Goal: Task Accomplishment & Management: Manage account settings

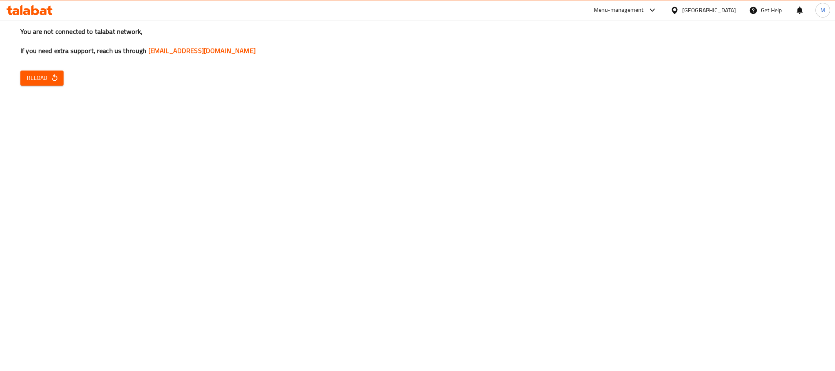
click at [59, 87] on div "You are not connected to talabat network, If you need extra support, reach us t…" at bounding box center [417, 185] width 835 height 371
click at [49, 82] on span "Reload" at bounding box center [42, 78] width 30 height 10
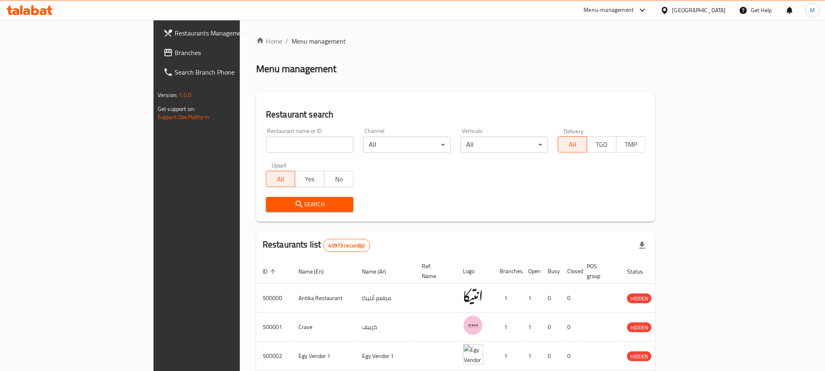
click at [714, 11] on div "Egypt" at bounding box center [699, 10] width 54 height 9
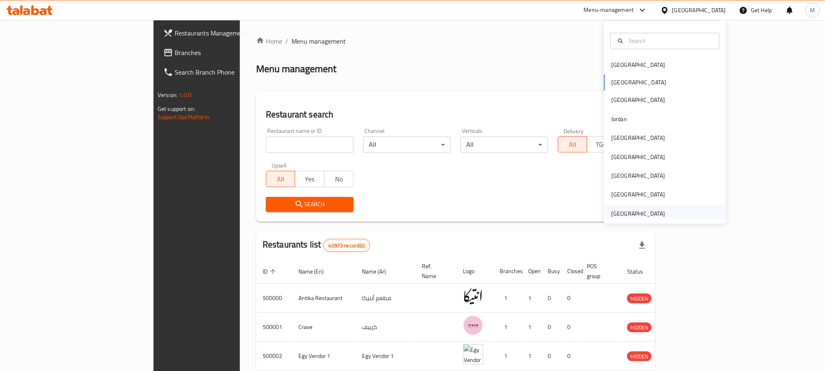
click at [611, 213] on div "United Arab Emirates" at bounding box center [638, 213] width 54 height 9
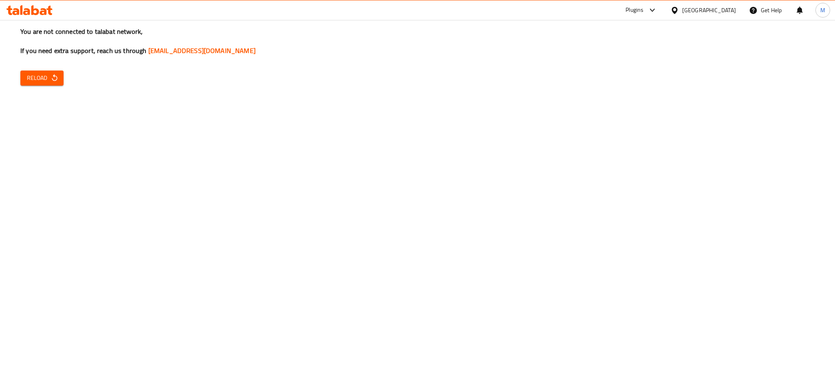
click at [45, 84] on button "Reload" at bounding box center [41, 77] width 43 height 15
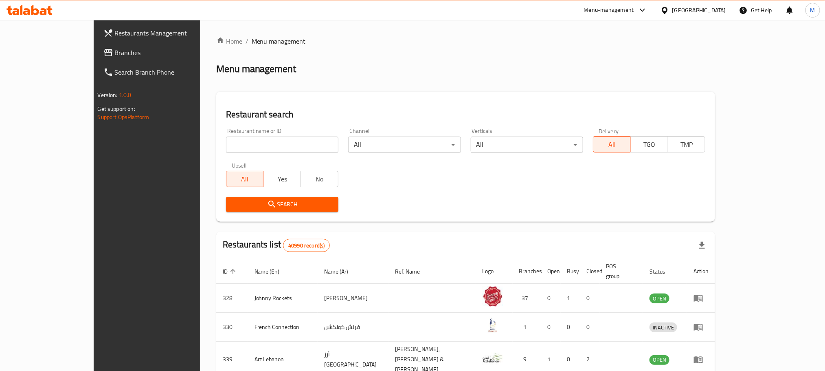
drag, startPoint x: 253, startPoint y: 153, endPoint x: 263, endPoint y: 145, distance: 12.8
click at [263, 145] on div "Restaurant name or ID Restaurant name or ID" at bounding box center [282, 140] width 122 height 35
click at [263, 145] on input "search" at bounding box center [282, 144] width 112 height 16
click button "Search" at bounding box center [282, 204] width 112 height 15
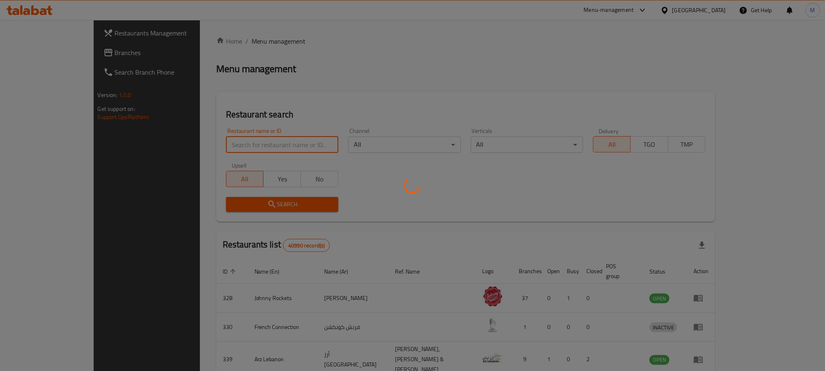
paste input "Morozko Restaurant"
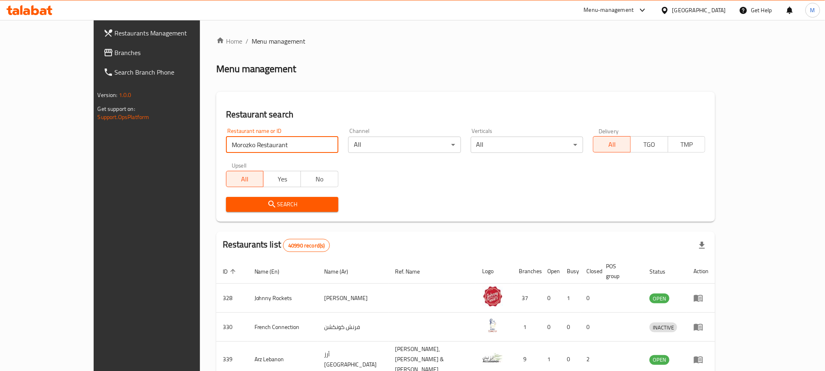
type input "Morozko Restaurant"
click button "Search" at bounding box center [282, 204] width 112 height 15
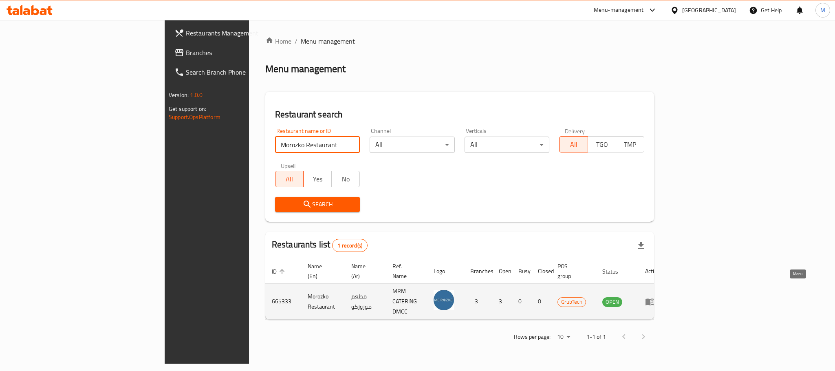
click at [654, 298] on icon "enhanced table" at bounding box center [649, 301] width 9 height 7
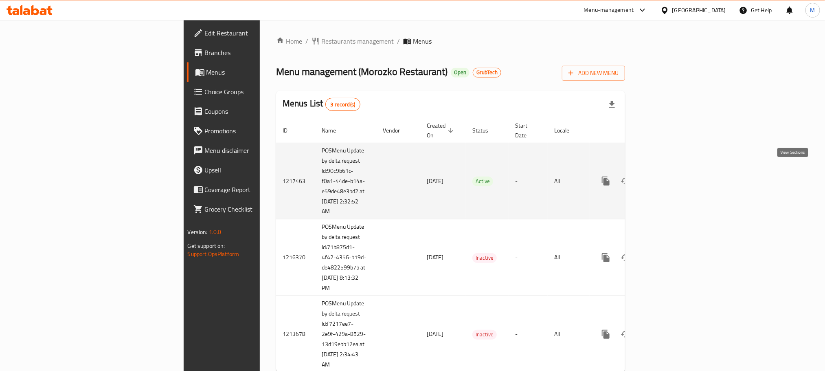
click at [670, 176] on icon "enhanced table" at bounding box center [665, 181] width 10 height 10
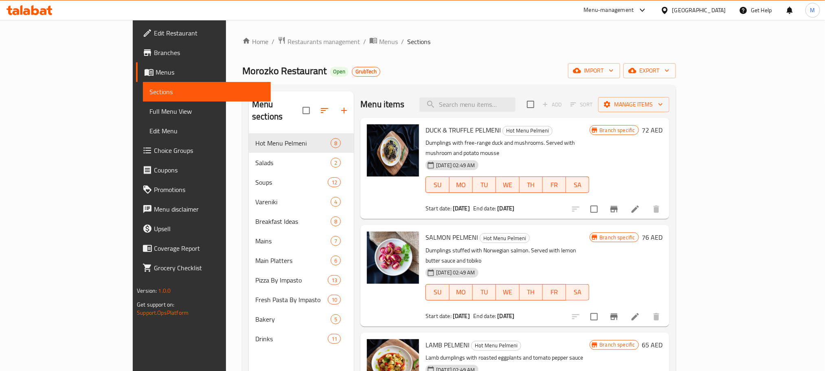
click at [136, 64] on link "Menus" at bounding box center [203, 72] width 134 height 20
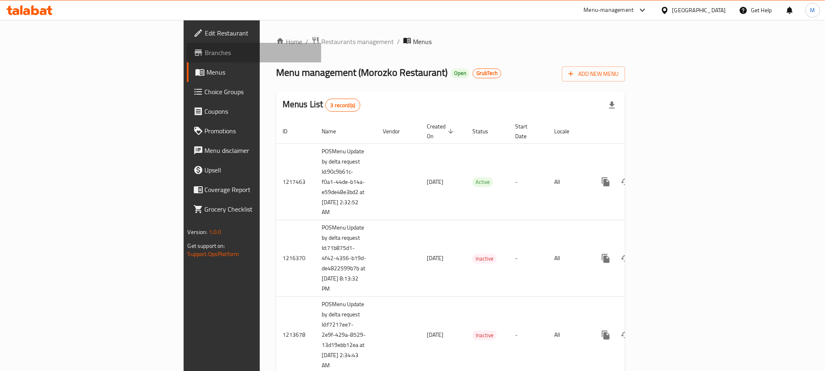
click at [187, 59] on link "Branches" at bounding box center [254, 53] width 134 height 20
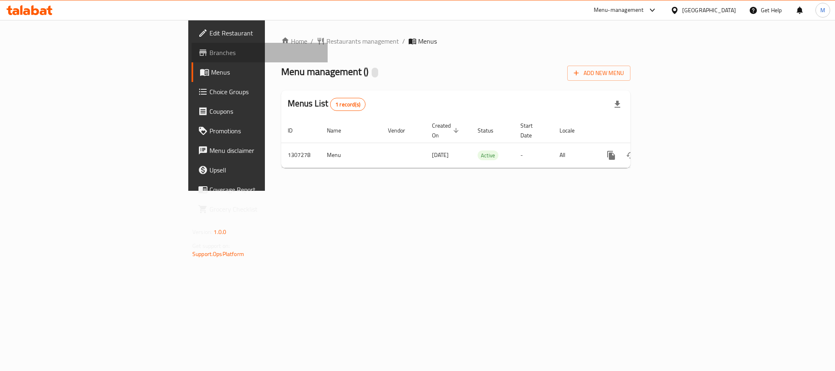
click at [209, 57] on span "Branches" at bounding box center [265, 53] width 112 height 10
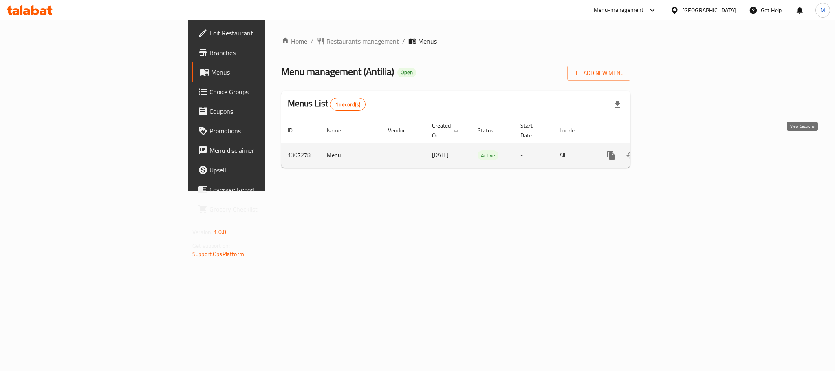
click at [675, 150] on icon "enhanced table" at bounding box center [670, 155] width 10 height 10
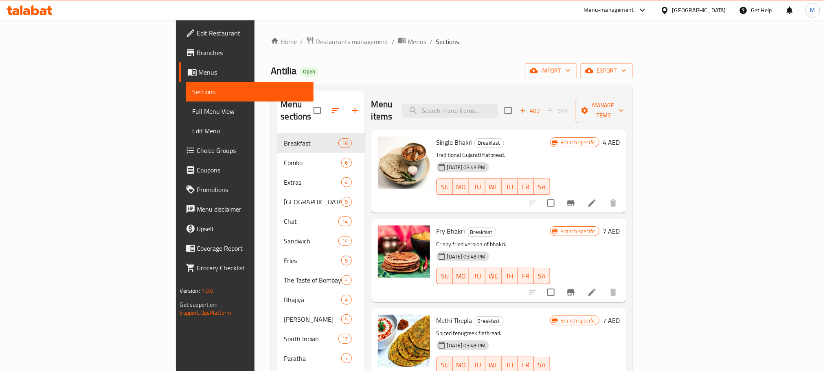
click at [554, 159] on div "[DATE] 03:49 PM SU MO TU WE TH FR SA" at bounding box center [493, 181] width 121 height 44
paste input "Sev Puri"
click at [498, 107] on input "Sev Puri" at bounding box center [450, 110] width 96 height 14
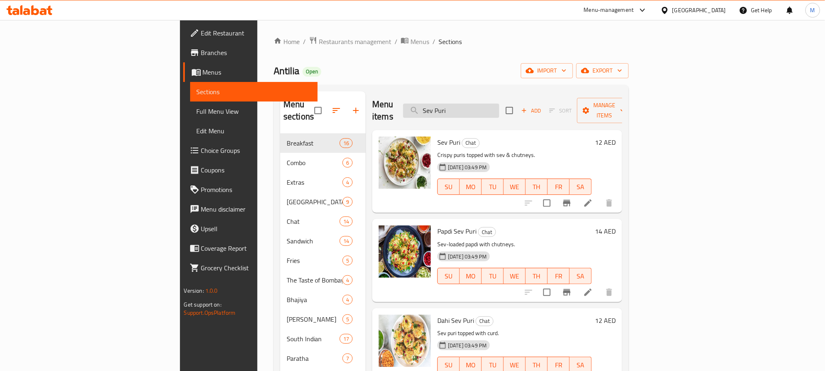
type input "Sev Puri"
click at [616, 136] on h6 "12 AED" at bounding box center [605, 141] width 21 height 11
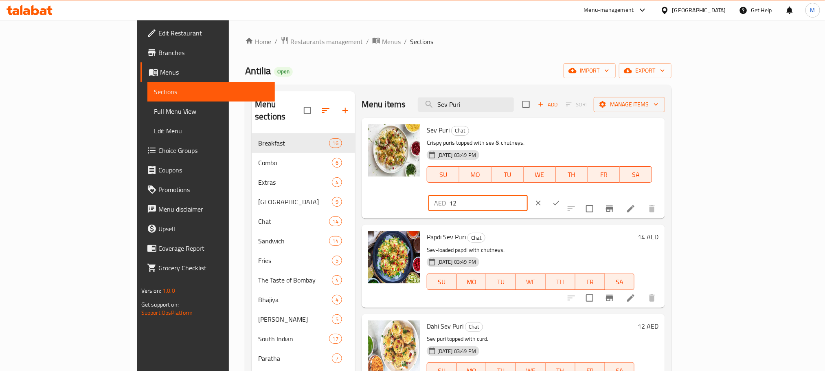
click at [528, 195] on input "12" at bounding box center [488, 203] width 79 height 16
paste input "20.40"
click at [528, 195] on input "20.40" at bounding box center [488, 203] width 79 height 16
type input "20.40"
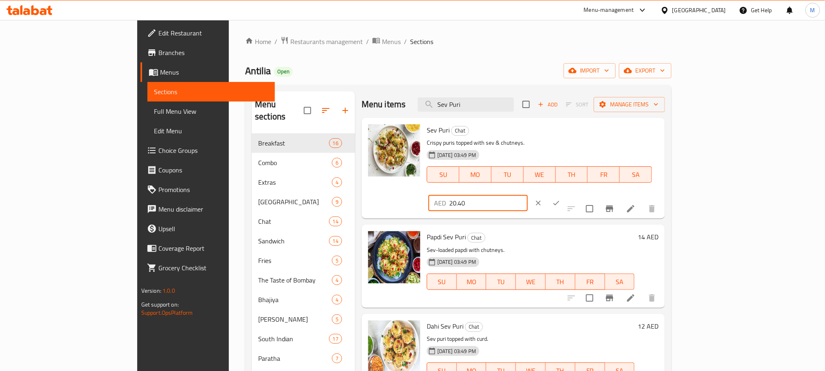
click at [560, 199] on icon "ok" at bounding box center [556, 203] width 8 height 8
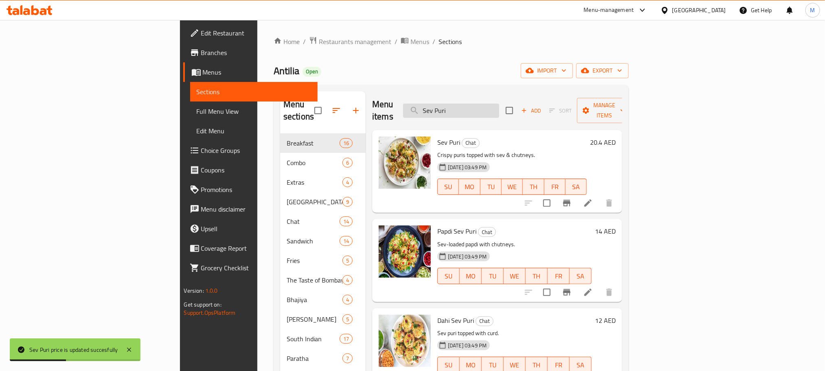
click at [499, 105] on input "Sev Puri" at bounding box center [451, 110] width 96 height 14
paste input "Bhel"
click at [499, 105] on input "Bhel" at bounding box center [451, 110] width 96 height 14
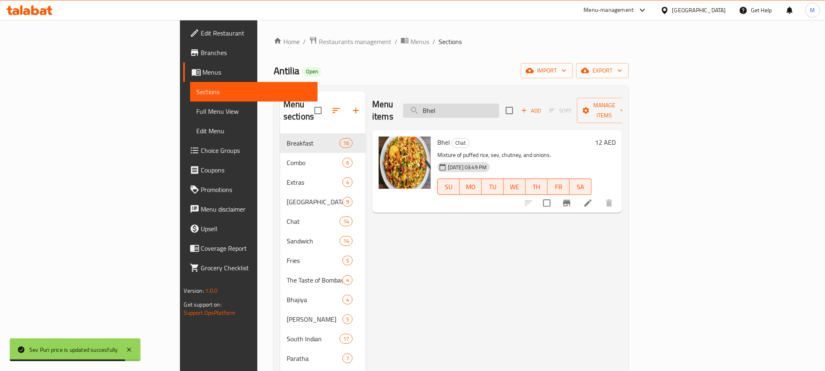
type input "Bhel"
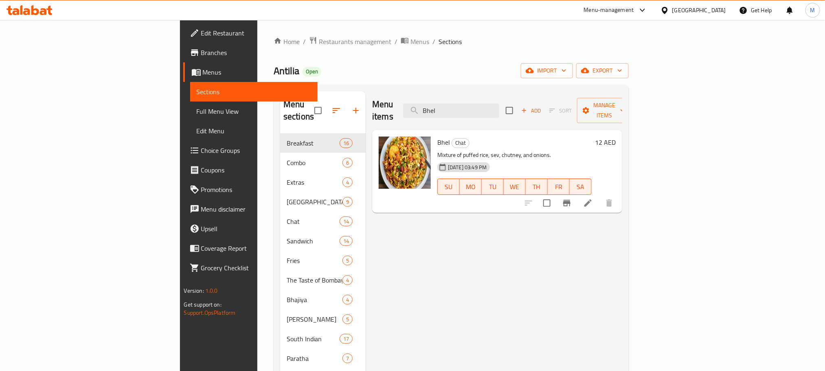
click at [616, 136] on h6 "12 AED" at bounding box center [605, 141] width 21 height 11
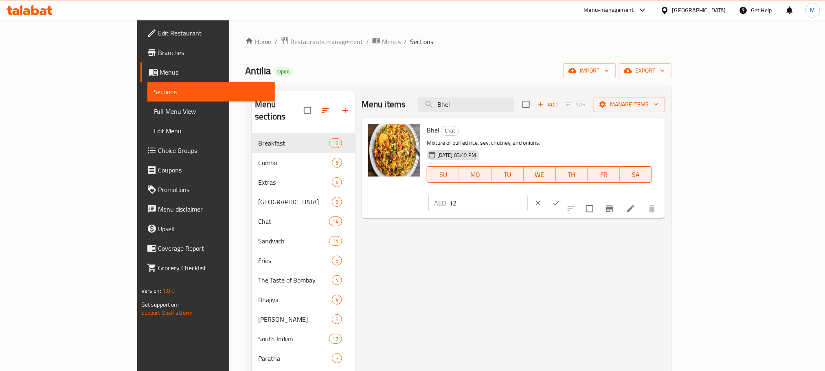
click at [528, 195] on div "AED 12 ​" at bounding box center [478, 203] width 99 height 16
click at [528, 195] on input "12" at bounding box center [488, 203] width 79 height 16
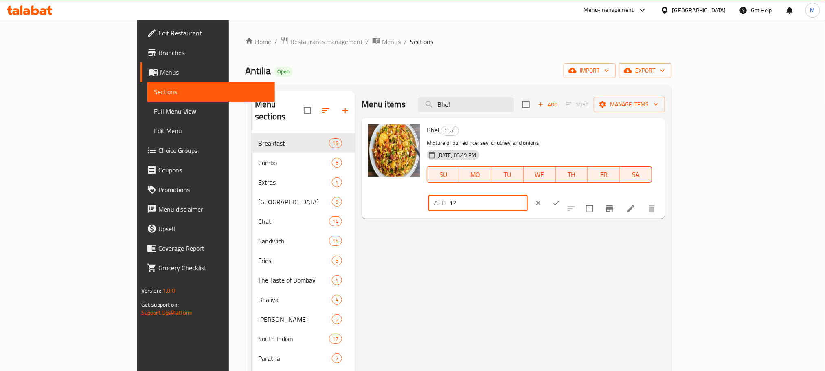
click at [528, 195] on input "12" at bounding box center [488, 203] width 79 height 16
type input "20.4"
click at [565, 194] on button "ok" at bounding box center [556, 203] width 18 height 18
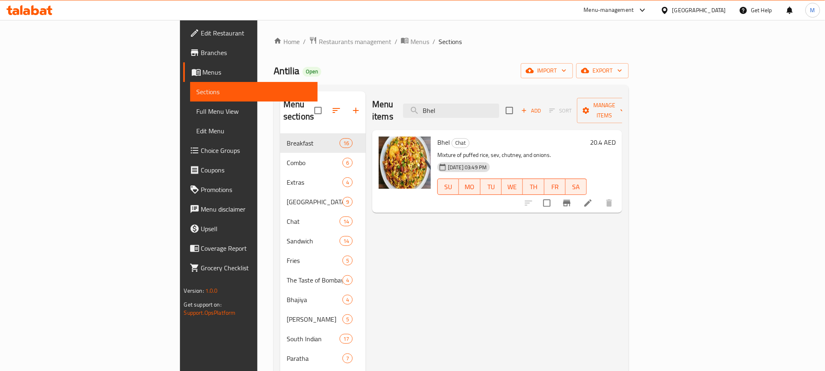
click at [616, 136] on h6 "20.4 AED" at bounding box center [603, 141] width 26 height 11
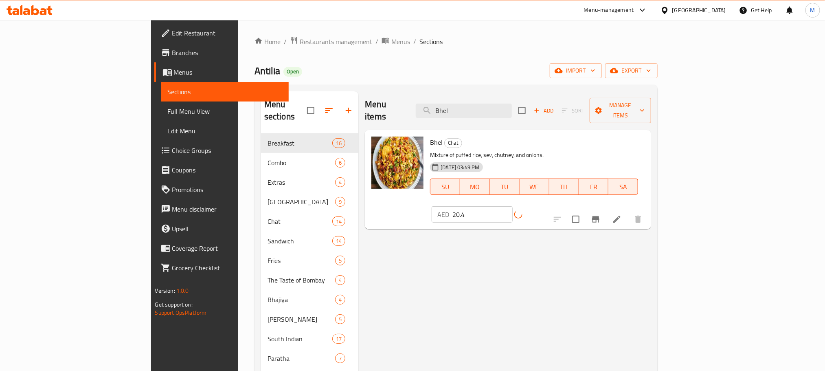
click at [553, 206] on div "AED 20.4 ​" at bounding box center [492, 214] width 121 height 16
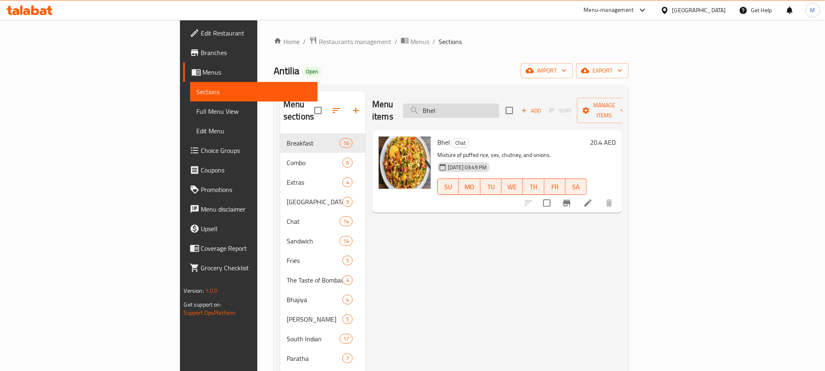
click at [499, 109] on input "Bhel" at bounding box center [451, 110] width 96 height 14
paste input "Papdi Chat"
click at [499, 109] on input "Papdi Chat" at bounding box center [451, 110] width 96 height 14
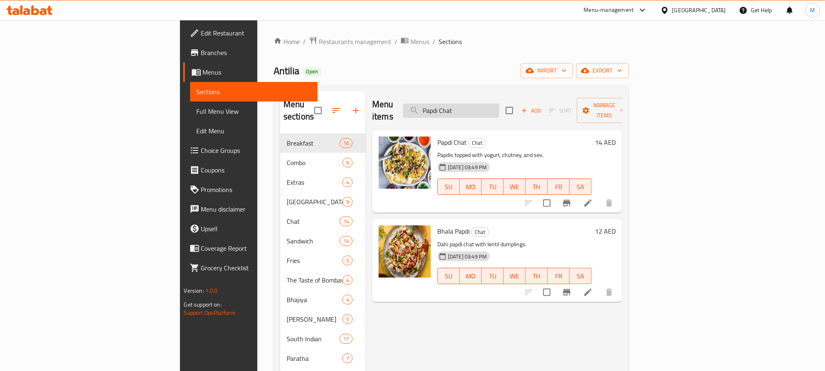
type input "Papdi Chat"
click at [616, 136] on h6 "14 AED" at bounding box center [605, 141] width 21 height 11
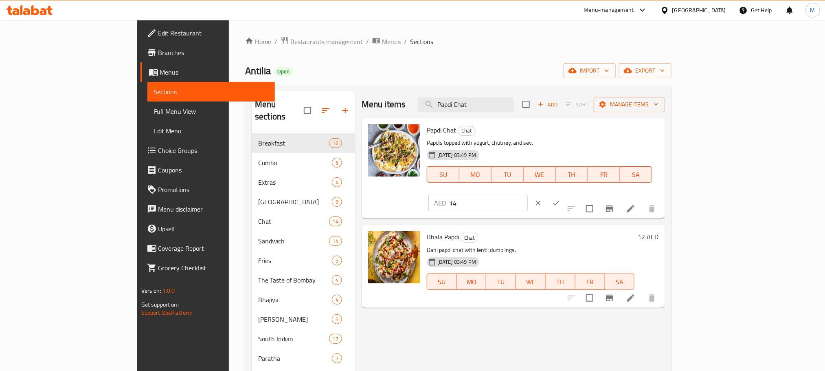
click at [528, 195] on input "14" at bounding box center [488, 203] width 79 height 16
paste input "23.80"
click at [528, 195] on input "23.80" at bounding box center [488, 203] width 79 height 16
type input "23.80"
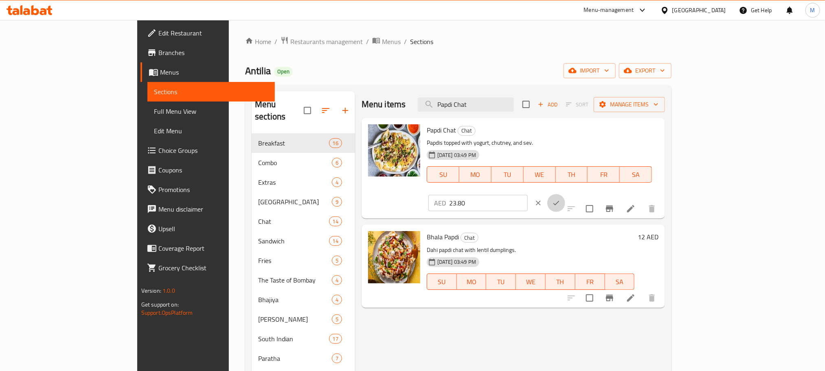
click at [560, 199] on icon "ok" at bounding box center [556, 203] width 8 height 8
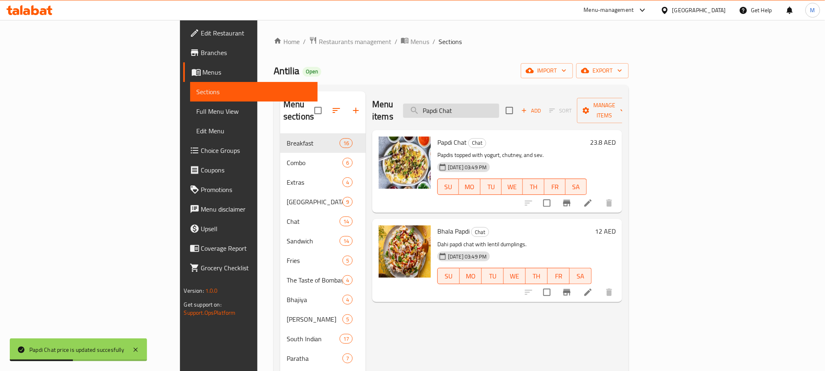
click at [499, 103] on input "Papdi Chat" at bounding box center [451, 110] width 96 height 14
paste input "Sev Puri"
click at [499, 103] on input "Papdi Sev Puri" at bounding box center [451, 110] width 96 height 14
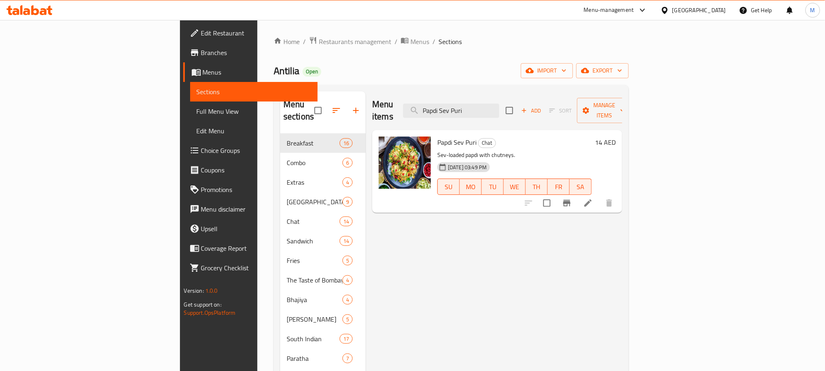
type input "Papdi Sev Puri"
click at [616, 136] on h6 "14 AED" at bounding box center [605, 141] width 21 height 11
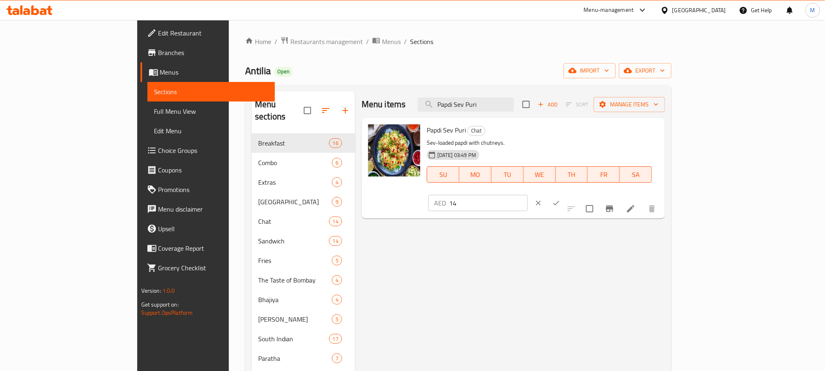
click at [528, 195] on input "14" at bounding box center [488, 203] width 79 height 16
click at [528, 195] on input "2" at bounding box center [488, 203] width 79 height 16
type input "23.8"
click at [560, 199] on icon "ok" at bounding box center [556, 203] width 8 height 8
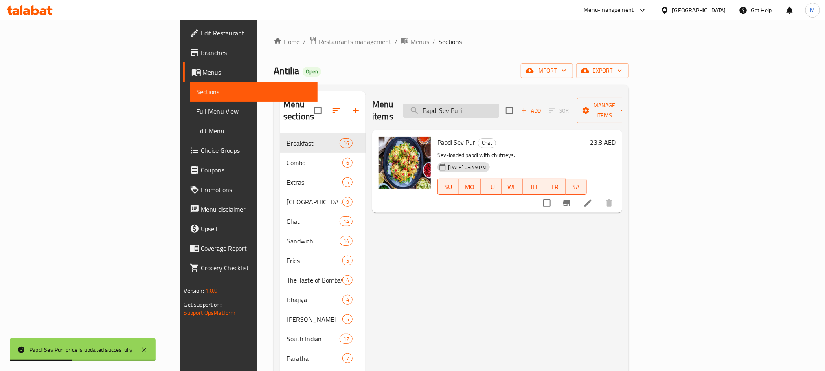
click at [499, 103] on input "Papdi Sev Puri" at bounding box center [451, 110] width 96 height 14
paste input "Samosa Chat"
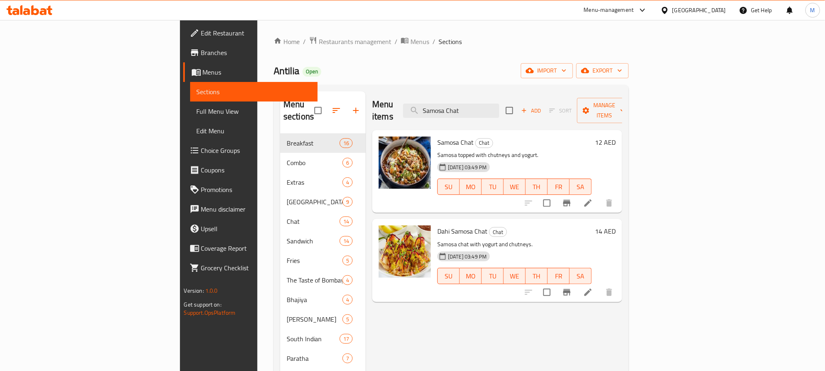
type input "Samosa Chat"
click at [616, 136] on h6 "12 AED" at bounding box center [605, 141] width 21 height 11
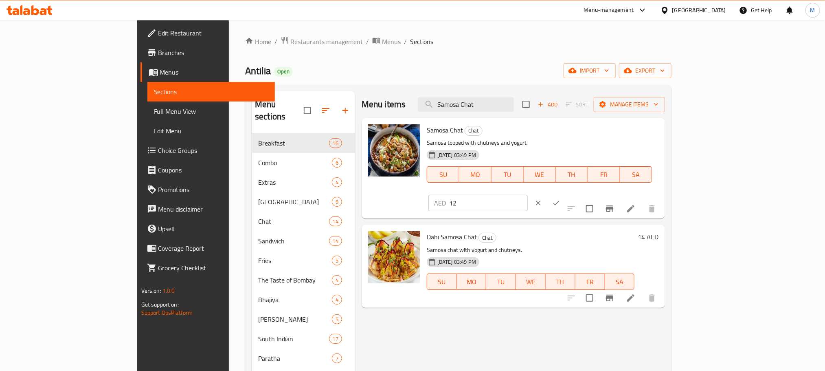
click at [528, 195] on input "12" at bounding box center [488, 203] width 79 height 16
type input "20.4"
click at [565, 194] on button "ok" at bounding box center [556, 203] width 18 height 18
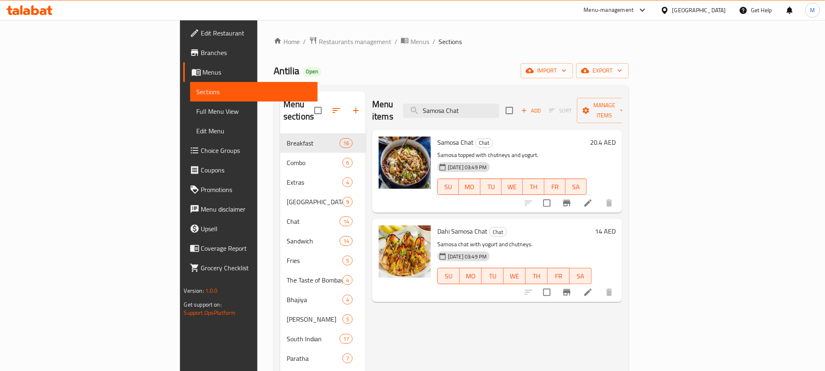
click at [451, 46] on ol "Home / Restaurants management / Menus / Sections" at bounding box center [451, 41] width 355 height 11
drag, startPoint x: 459, startPoint y: 67, endPoint x: 432, endPoint y: 68, distance: 26.9
click at [432, 68] on div "Antilia Open import export" at bounding box center [451, 70] width 355 height 15
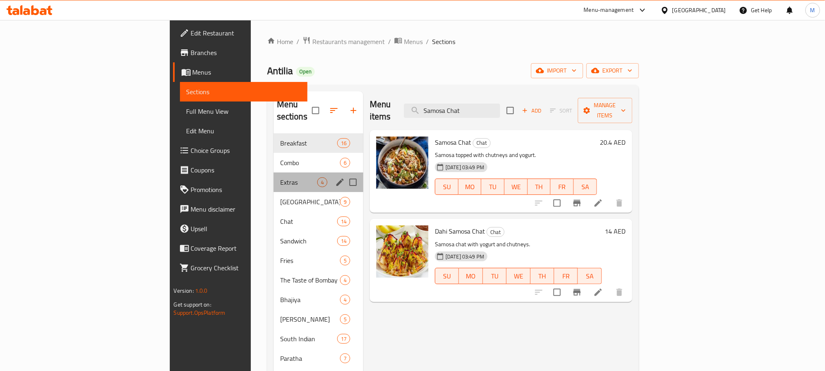
click at [274, 172] on div "Extras 4" at bounding box center [319, 182] width 90 height 20
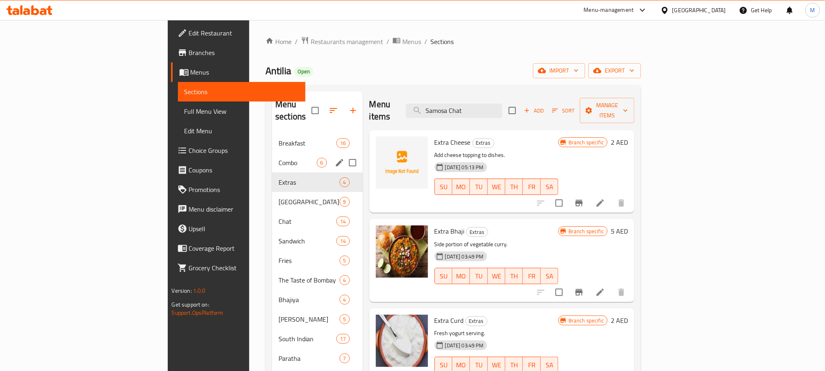
click at [279, 158] on span "Combo" at bounding box center [298, 163] width 38 height 10
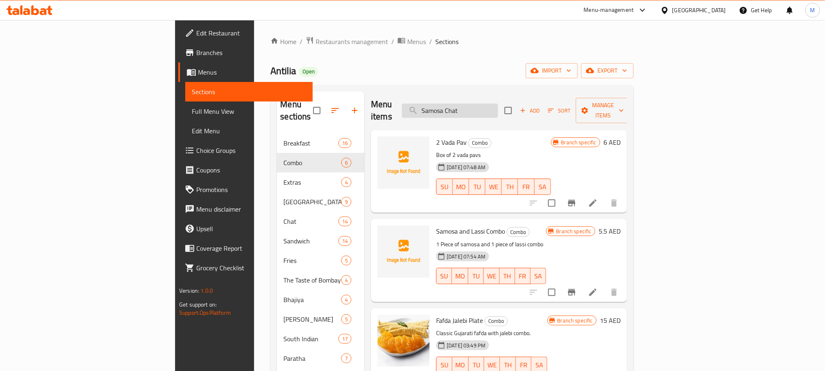
click at [498, 103] on input "Samosa Chat" at bounding box center [450, 110] width 96 height 14
paste input "Bhala Papdi"
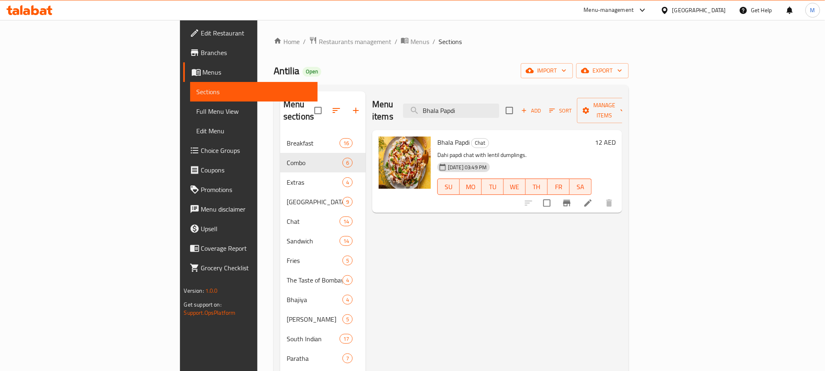
type input "Bhala Papdi"
click at [619, 133] on div "Bhala Papdi Chat Dahi papdi chat with lentil dumplings. [DATE] 03:49 PM SU MO T…" at bounding box center [526, 171] width 185 height 76
click at [616, 136] on h6 "12 AED" at bounding box center [605, 141] width 21 height 11
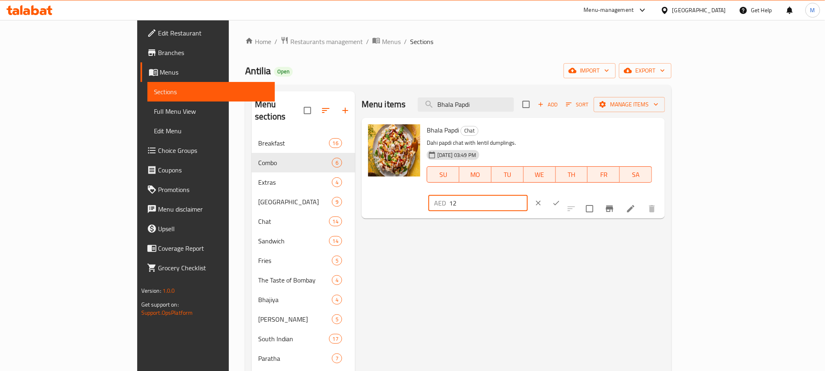
click at [528, 195] on input "12" at bounding box center [488, 203] width 79 height 16
paste input "20.40"
type input "20.40"
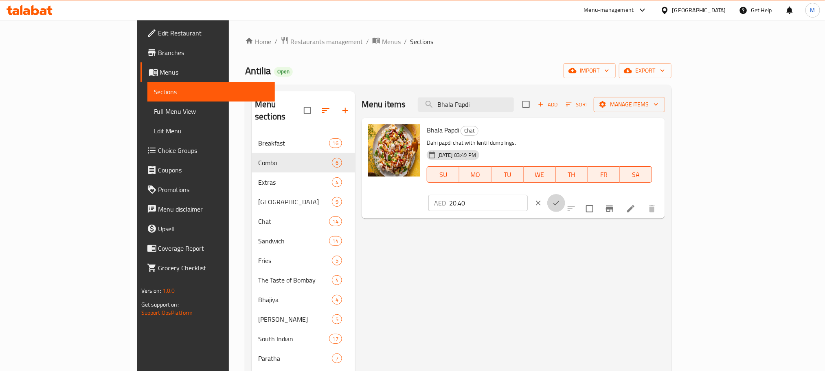
click at [560, 201] on icon "ok" at bounding box center [557, 203] width 6 height 4
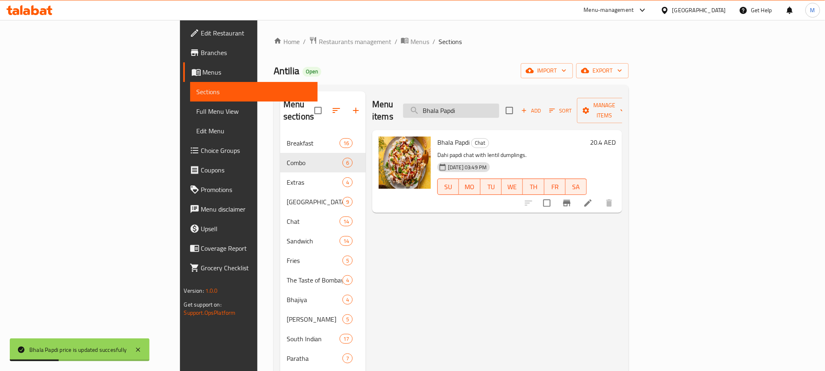
click at [499, 106] on input "Bhala Papdi" at bounding box center [451, 110] width 96 height 14
paste input "Chhole Tikk"
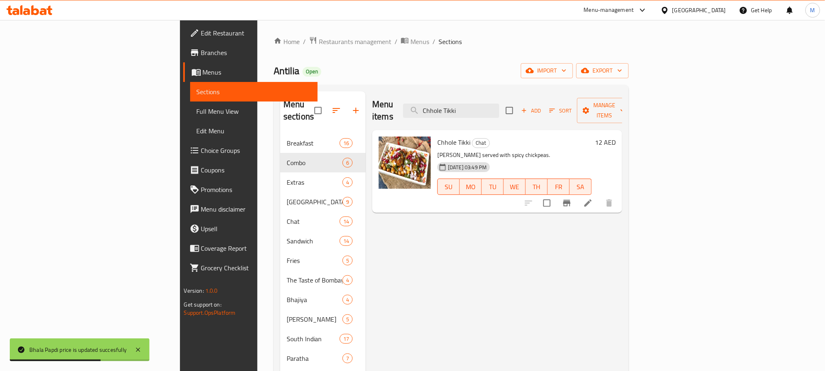
type input "Chhole Tikki"
click at [616, 136] on div "12 AED" at bounding box center [604, 141] width 24 height 11
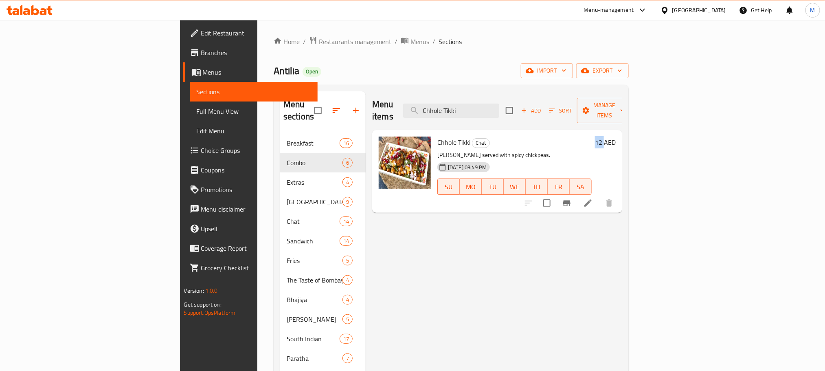
click at [616, 136] on h6 "12 AED" at bounding box center [605, 141] width 21 height 11
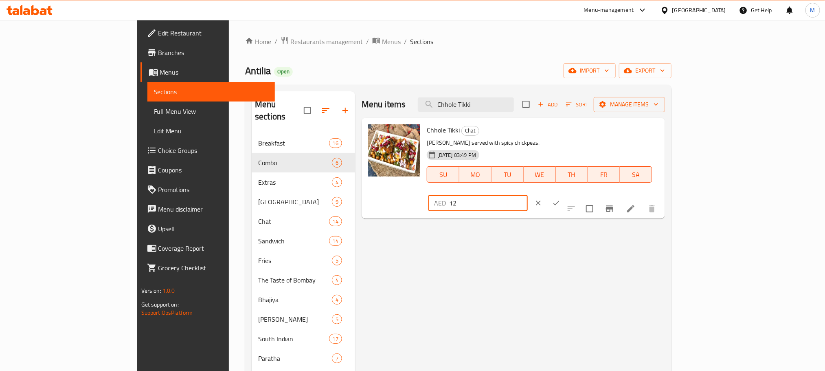
click at [528, 195] on input "12" at bounding box center [488, 203] width 79 height 16
paste input "20.40"
type input "20.40"
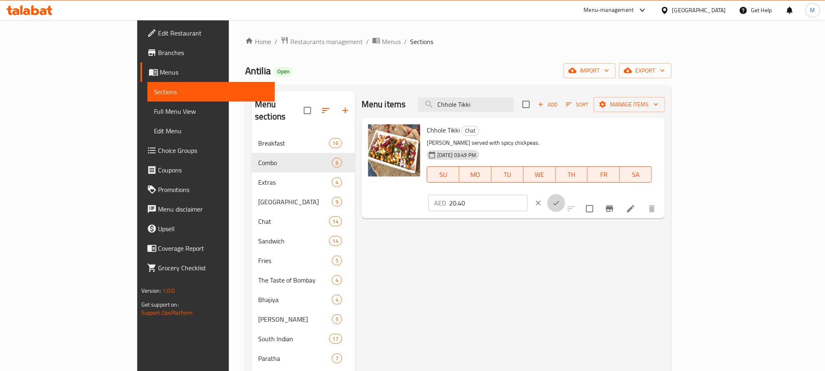
click at [565, 194] on button "ok" at bounding box center [556, 203] width 18 height 18
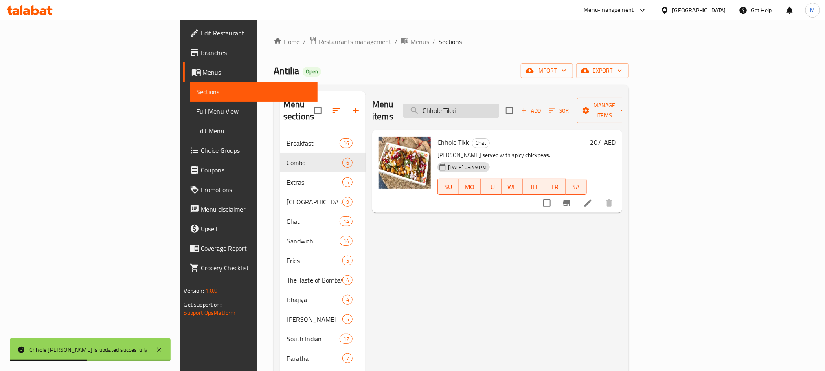
click at [499, 103] on input "Chhole Tikki" at bounding box center [451, 110] width 96 height 14
paste input "Dahi Sev Pur"
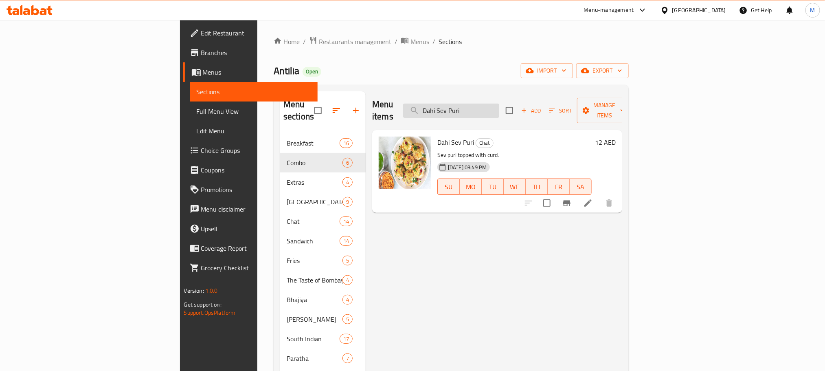
click at [499, 110] on input "Dahi Sev Puri" at bounding box center [451, 110] width 96 height 14
paste input "20.40"
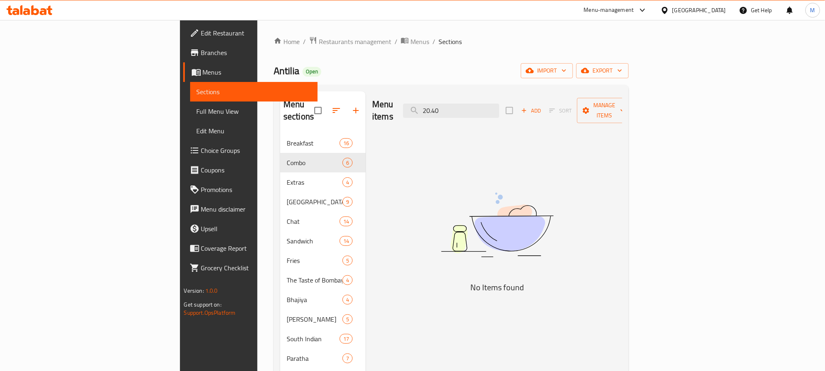
type input "Dahi Sev Puri"
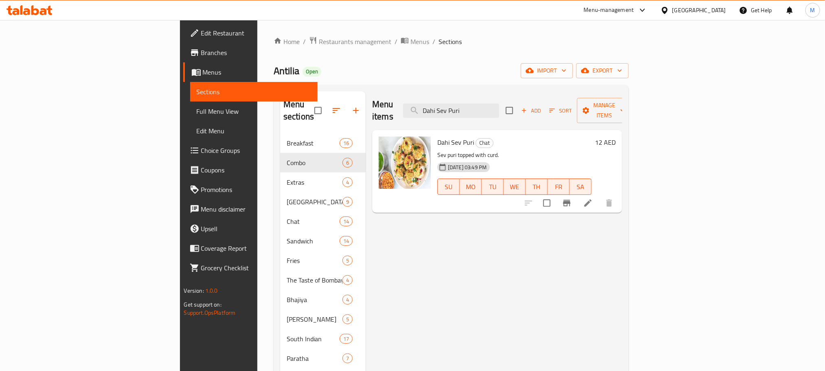
click at [616, 136] on h6 "12 AED" at bounding box center [605, 141] width 21 height 11
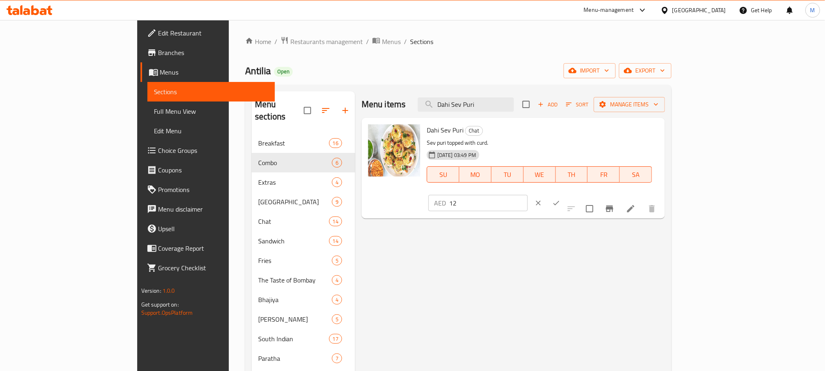
click at [528, 195] on input "12" at bounding box center [488, 203] width 79 height 16
paste input "20.40"
type input "20.40"
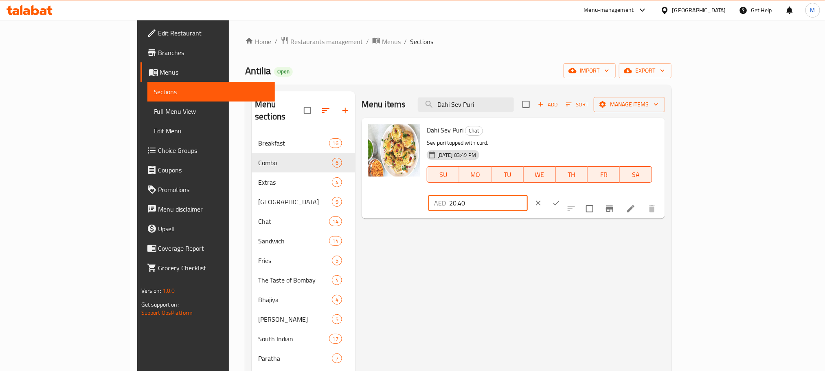
click at [560, 199] on icon "ok" at bounding box center [556, 203] width 8 height 8
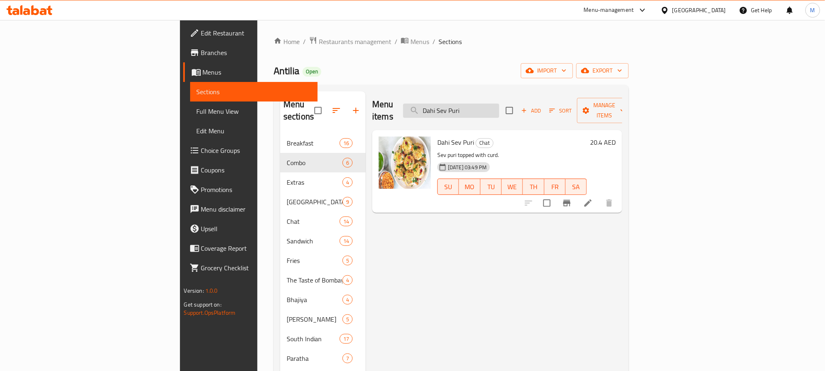
click at [499, 108] on input "Dahi Sev Puri" at bounding box center [451, 110] width 96 height 14
paste input "amosa Chat"
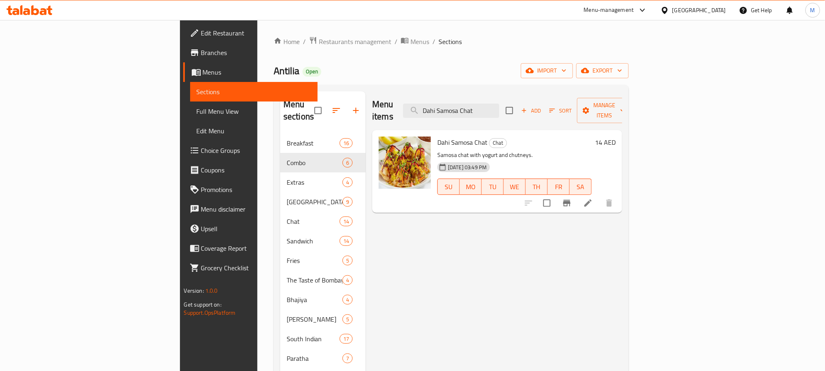
type input "Dahi Samosa Chat"
click at [616, 136] on h6 "14 AED" at bounding box center [605, 141] width 21 height 11
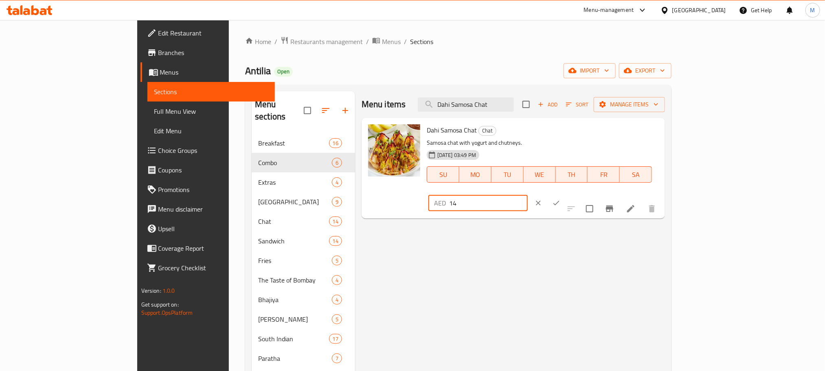
click at [528, 195] on input "14" at bounding box center [488, 203] width 79 height 16
paste input "23.80"
type input "23.80"
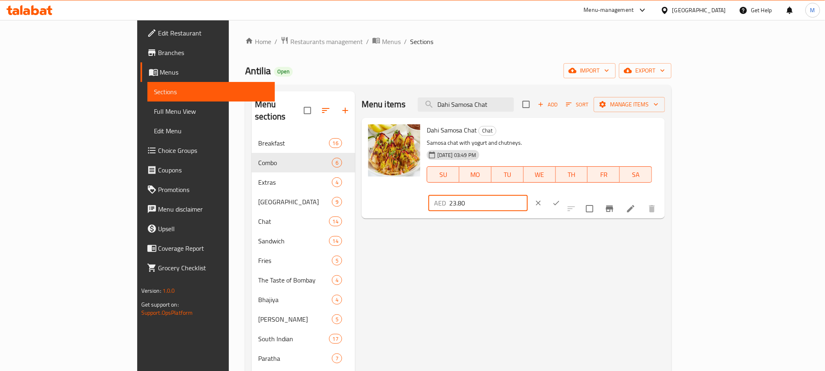
click at [662, 137] on div "Dahi Samosa Chat Chat Samosa chat with yogurt and chutneys. [DATE] 03:49 PM SU …" at bounding box center [543, 168] width 238 height 94
drag, startPoint x: 735, startPoint y: 127, endPoint x: 749, endPoint y: 130, distance: 14.9
click at [528, 195] on input "23.80" at bounding box center [488, 203] width 79 height 16
click at [560, 199] on icon "ok" at bounding box center [556, 203] width 8 height 8
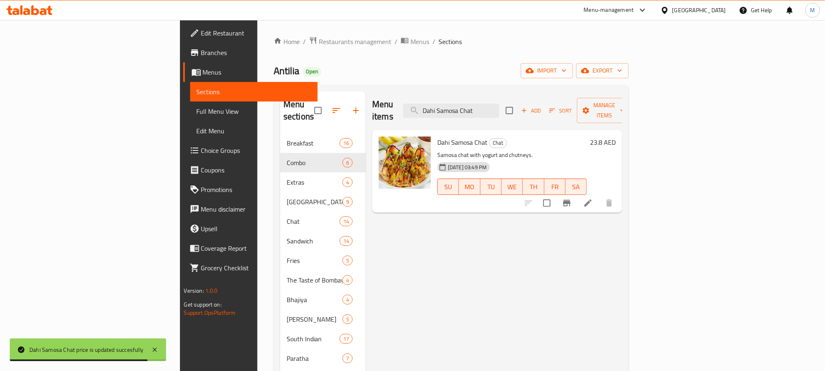
click at [539, 94] on div "Menu items Dahi Samosa Chat Add Sort Manage items" at bounding box center [497, 110] width 250 height 39
click at [540, 114] on div "Menu items Dahi Samosa Chat Add Sort Manage items" at bounding box center [497, 110] width 250 height 39
click at [499, 104] on input "Dahi Samosa Chat" at bounding box center [451, 110] width 96 height 14
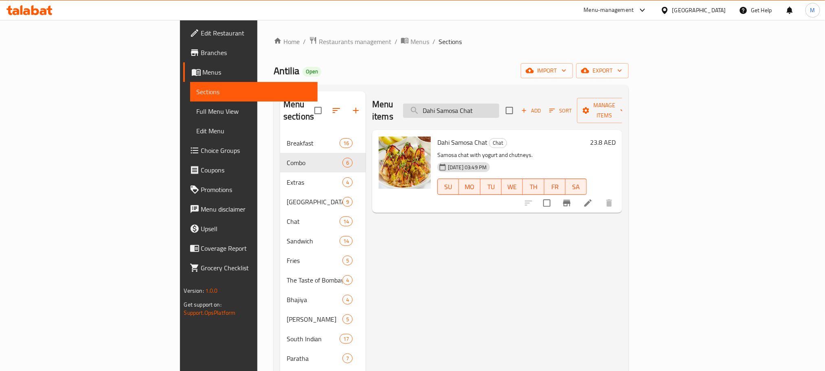
paste input "Aloo Tikki"
click at [499, 104] on input "Dahi Samosa Chat" at bounding box center [451, 110] width 96 height 14
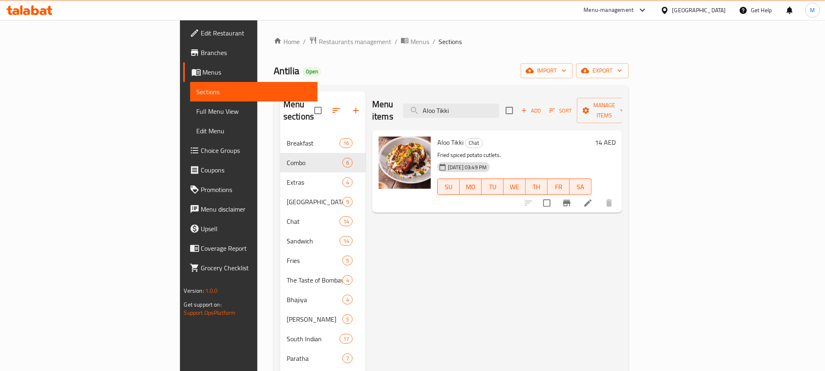
type input "Aloo Tikki"
click at [619, 133] on div "Aloo Tikki Chat Fried spiced potato cutlets. [DATE] 03:49 PM SU MO TU WE TH FR …" at bounding box center [526, 171] width 185 height 76
click at [616, 136] on h6 "14 AED" at bounding box center [605, 141] width 21 height 11
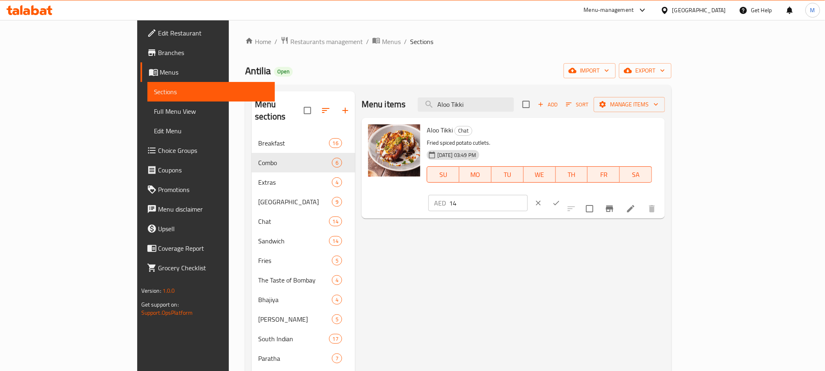
click at [528, 195] on input "14" at bounding box center [488, 203] width 79 height 16
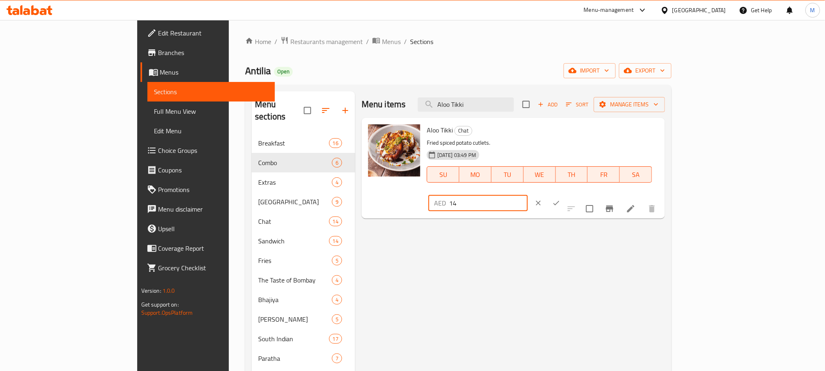
click at [528, 195] on input "14" at bounding box center [488, 203] width 79 height 16
paste input "23.80"
type input "23.80"
click at [565, 194] on button "ok" at bounding box center [556, 203] width 18 height 18
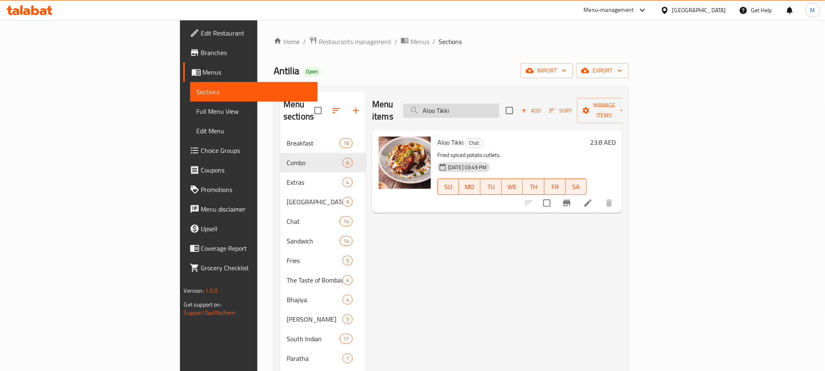
click at [499, 104] on input "Aloo Tikki" at bounding box center [451, 110] width 96 height 14
paste input "Dahi Bhala/Dahi Vada"
click at [499, 104] on input "Dahi Bhala/Dahi Vada" at bounding box center [451, 110] width 96 height 14
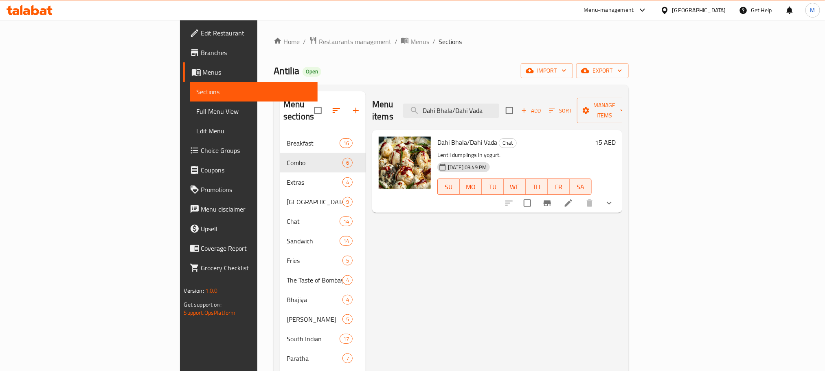
type input "Dahi Bhala/Dahi Vada"
click at [616, 136] on h6 "15 AED" at bounding box center [605, 141] width 21 height 11
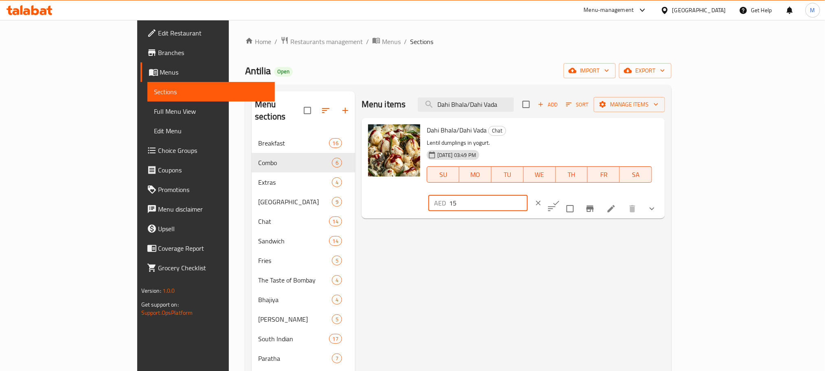
click at [528, 195] on input "15" at bounding box center [488, 203] width 79 height 16
paste input "25.50"
click at [528, 195] on input "15" at bounding box center [488, 203] width 79 height 16
type input "25.50"
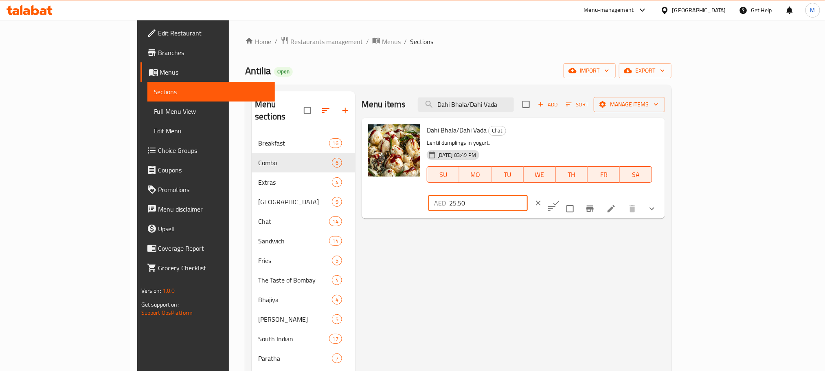
click at [560, 199] on icon "ok" at bounding box center [556, 203] width 8 height 8
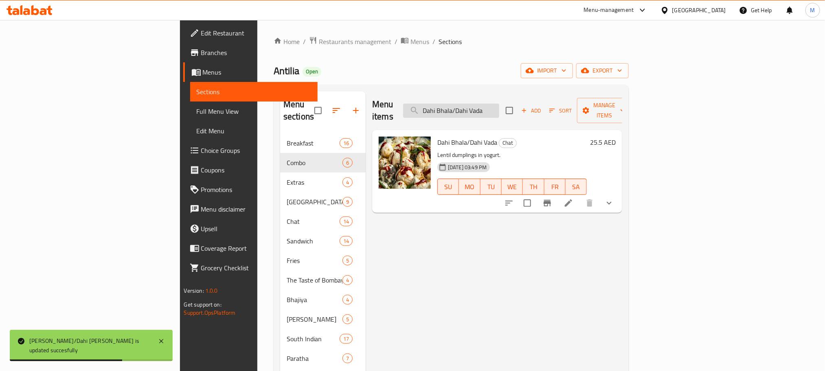
click at [499, 112] on input "Dahi Bhala/Dahi Vada" at bounding box center [451, 110] width 96 height 14
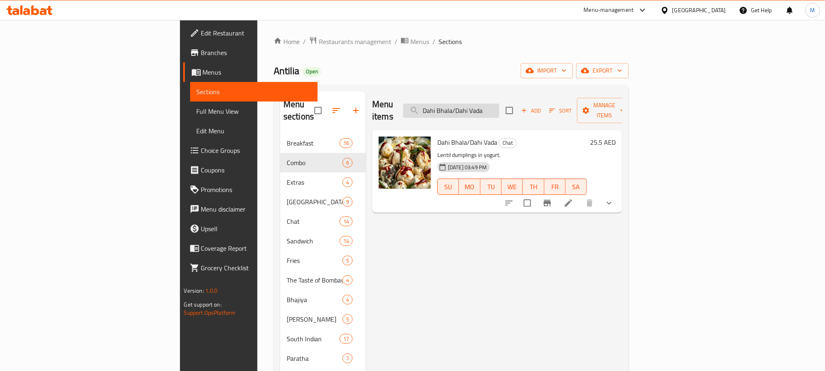
click at [499, 108] on input "Dahi Bhala/Dahi Vada" at bounding box center [451, 110] width 96 height 14
paste input "Chhole Samosa Chaat"
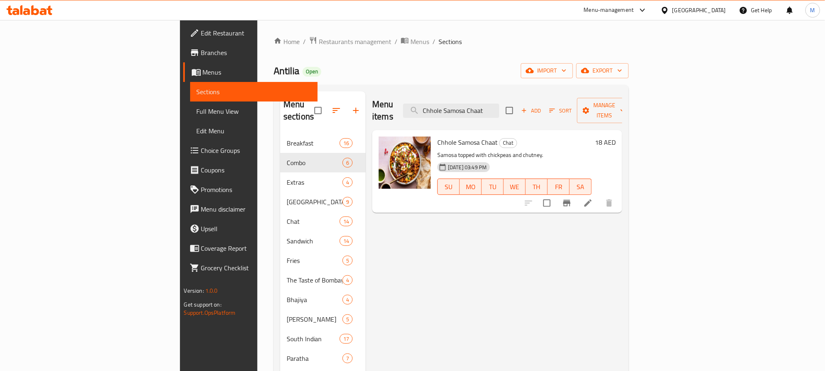
type input "Chhole Samosa Chaat"
click at [616, 136] on h6 "18 AED" at bounding box center [605, 141] width 21 height 11
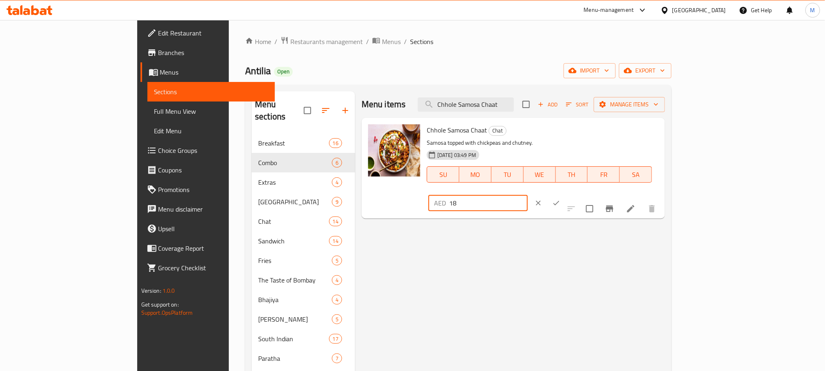
click at [528, 195] on input "18" at bounding box center [488, 203] width 79 height 16
paste input "30.60"
type input "30.60"
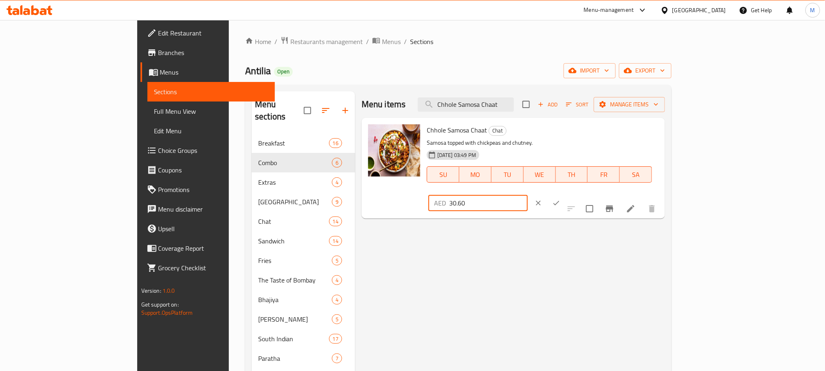
click at [565, 194] on button "ok" at bounding box center [556, 203] width 18 height 18
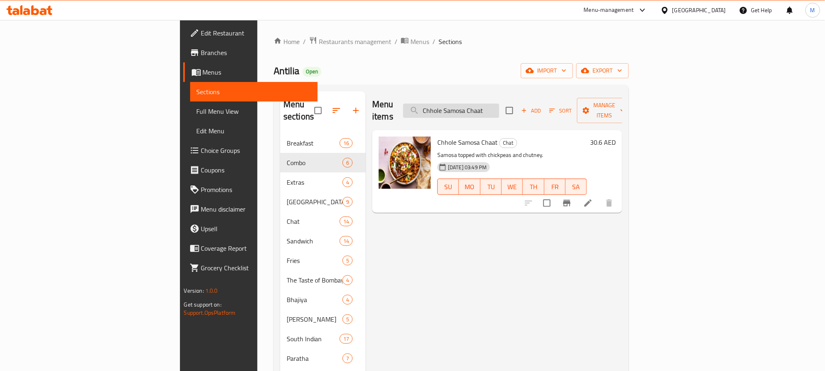
click at [499, 103] on input "Chhole Samosa Chaat" at bounding box center [451, 110] width 96 height 14
paste input "Spl. [PERSON_NAME]"
click at [499, 108] on input "Spl. [PERSON_NAME]" at bounding box center [451, 110] width 96 height 14
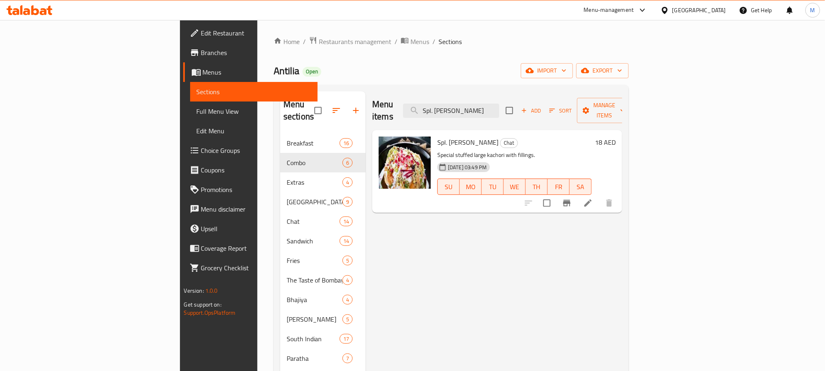
type input "Spl. [PERSON_NAME]"
click at [616, 136] on h6 "18 AED" at bounding box center [605, 141] width 21 height 11
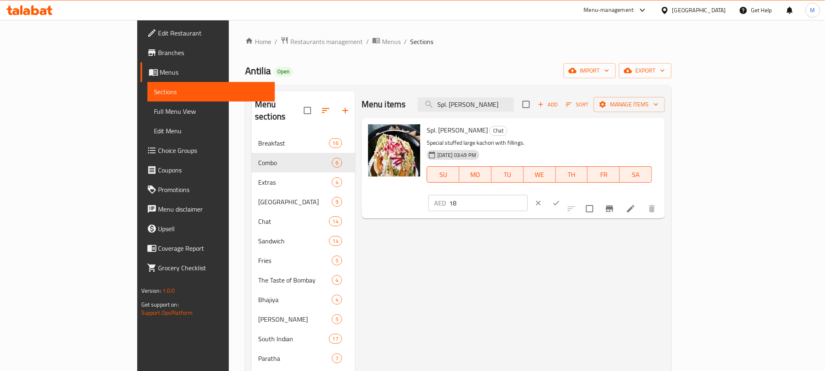
click at [528, 195] on input "18" at bounding box center [488, 203] width 79 height 16
paste input "30.60"
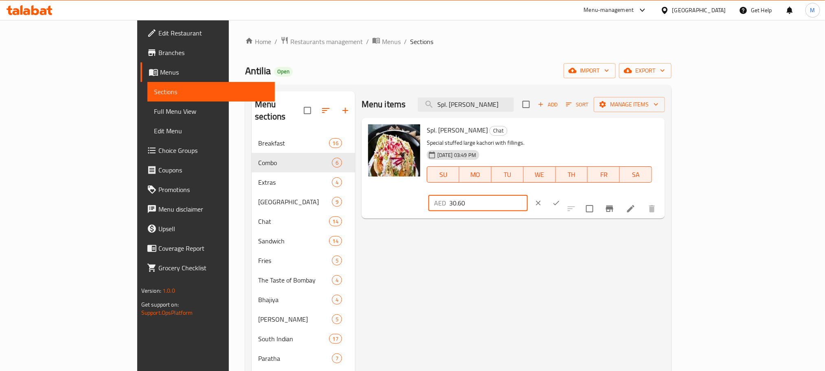
type input "30.60"
click at [560, 199] on icon "ok" at bounding box center [556, 203] width 8 height 8
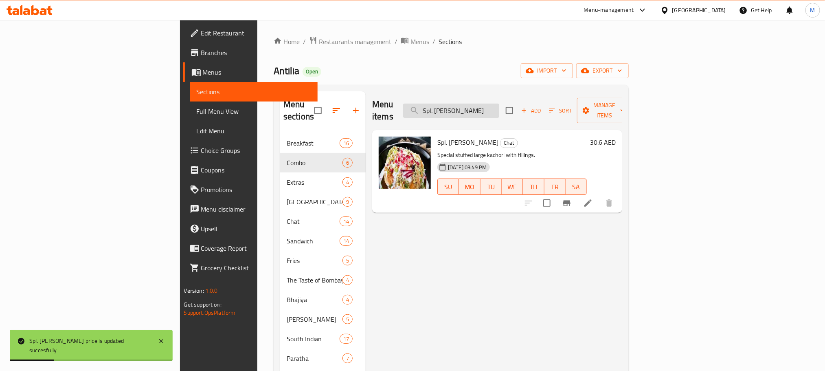
click at [499, 103] on input "Spl. [PERSON_NAME]" at bounding box center [451, 110] width 96 height 14
paste input "Bread Butter"
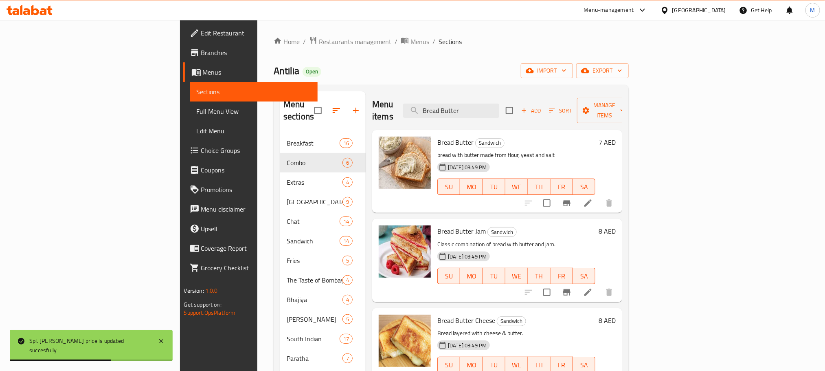
type input "Bread Butter"
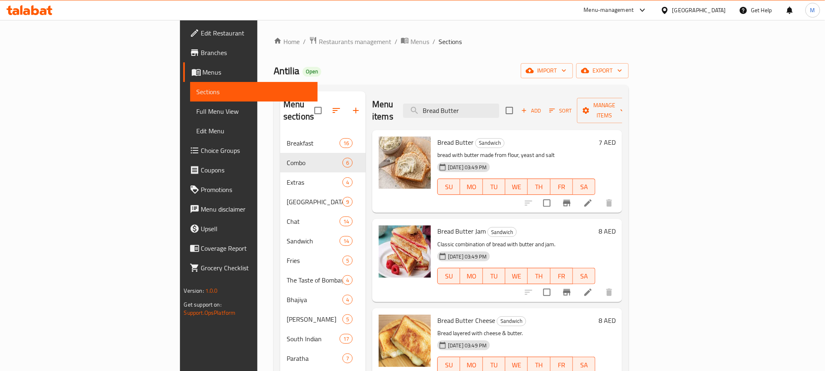
click at [616, 136] on h6 "7 AED" at bounding box center [607, 141] width 17 height 11
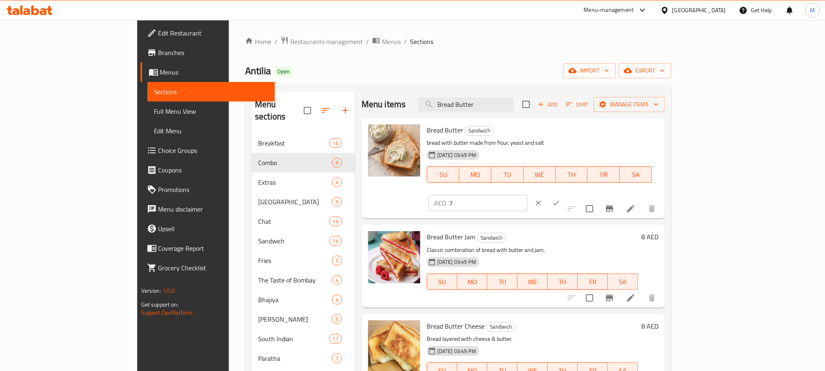
click at [528, 195] on input "7" at bounding box center [488, 203] width 79 height 16
paste input "11.90"
type input "11.90"
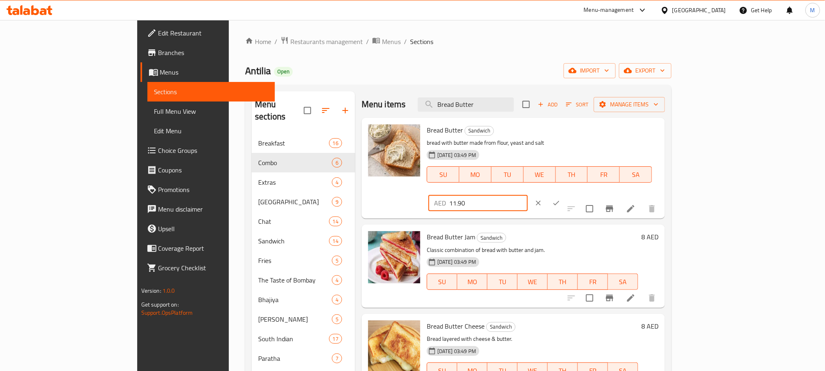
click at [565, 194] on button "ok" at bounding box center [556, 203] width 18 height 18
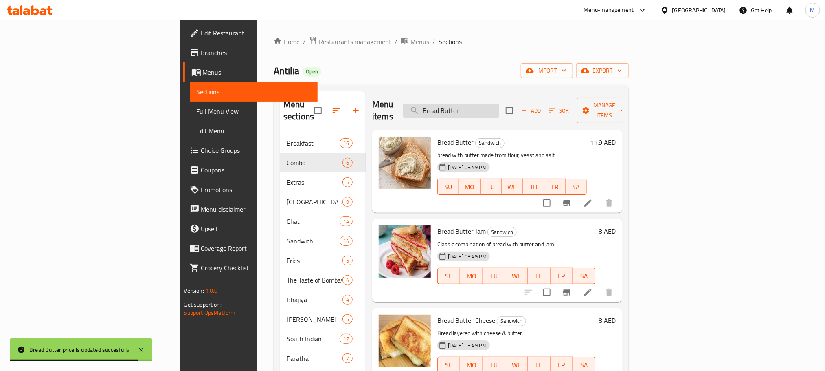
click at [499, 105] on input "Bread Butter" at bounding box center [451, 110] width 96 height 14
paste input "Jam"
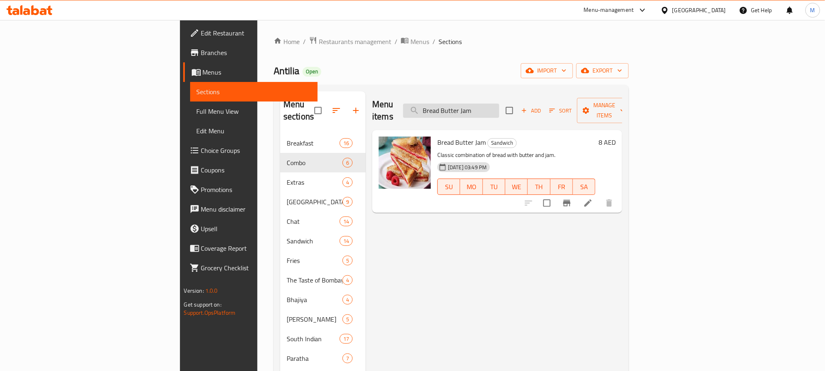
type input "Bread Butter Jam"
click at [616, 136] on h6 "8 AED" at bounding box center [607, 141] width 17 height 11
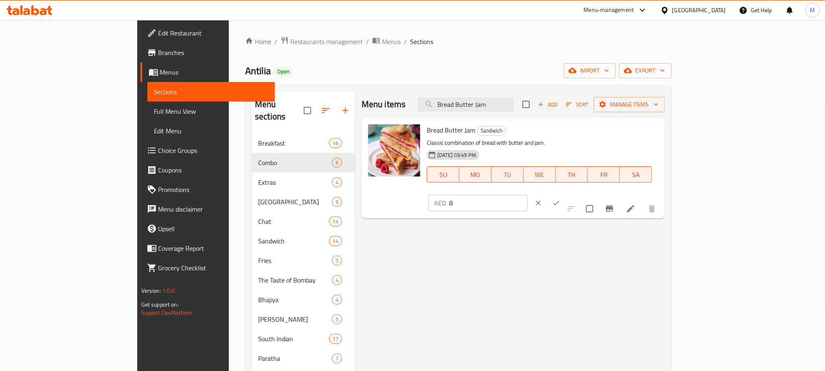
click at [528, 195] on input "8" at bounding box center [488, 203] width 79 height 16
paste input "13.60"
type input "13.60"
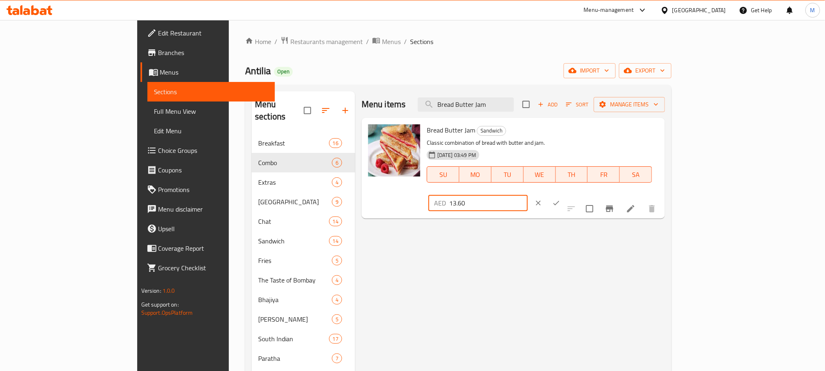
click at [560, 201] on icon "ok" at bounding box center [557, 203] width 6 height 4
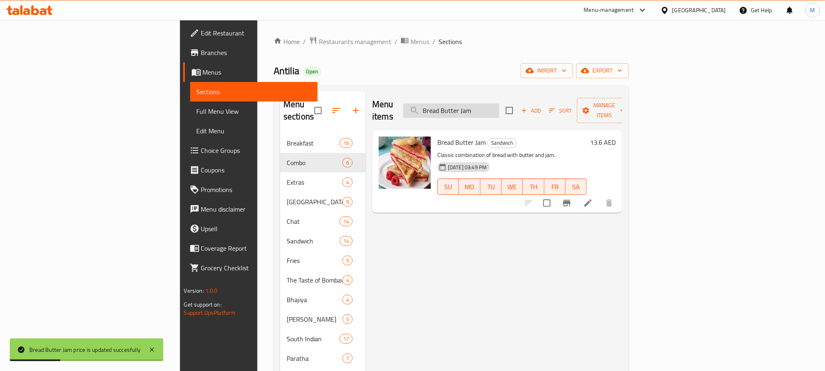
click at [499, 103] on input "Bread Butter Jam" at bounding box center [451, 110] width 96 height 14
paste input "Cheese"
click at [499, 103] on input "Bread Butter Cheese" at bounding box center [451, 110] width 96 height 14
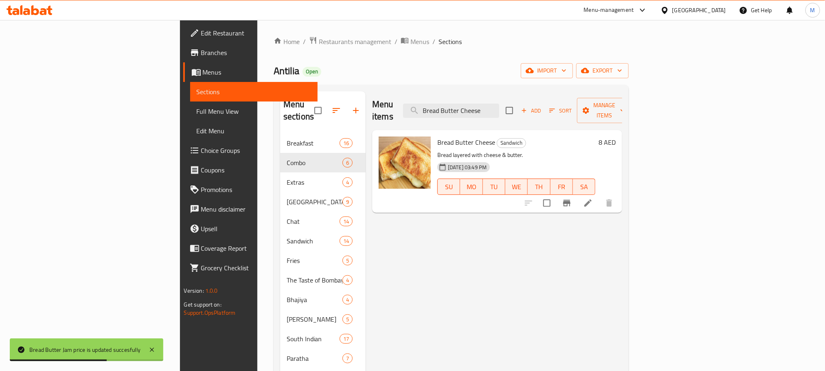
type input "Bread Butter Cheese"
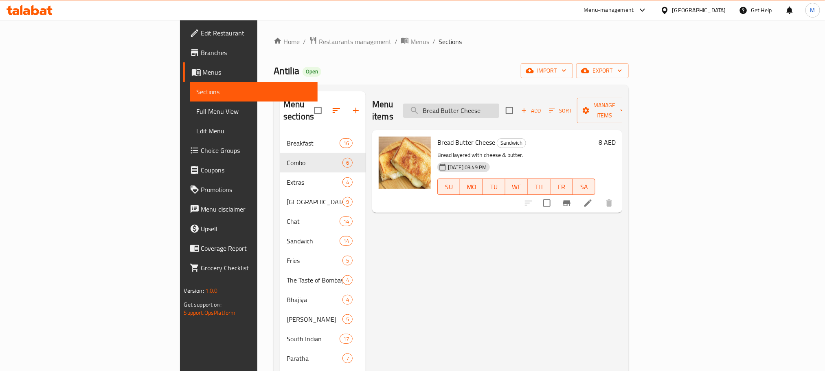
click at [499, 110] on input "Bread Butter Cheese" at bounding box center [451, 110] width 96 height 14
click at [616, 136] on h6 "8 AED" at bounding box center [607, 141] width 17 height 11
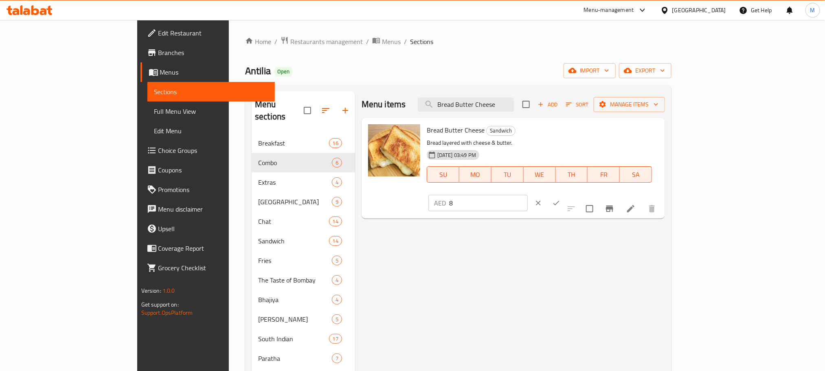
click at [528, 195] on input "8" at bounding box center [488, 203] width 79 height 16
paste input "13.60"
type input "13.60"
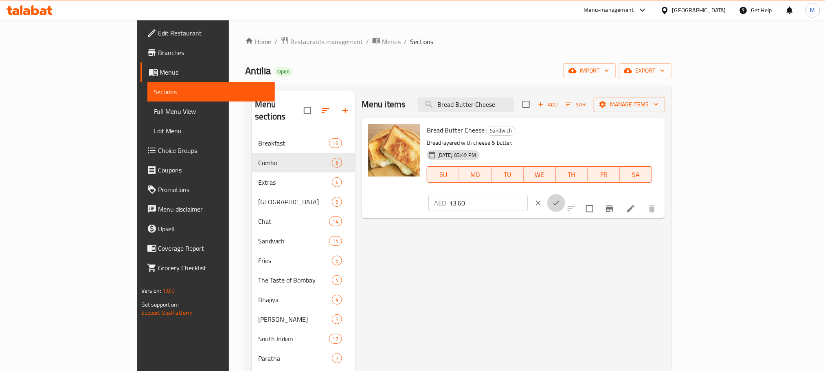
click at [560, 199] on icon "ok" at bounding box center [556, 203] width 8 height 8
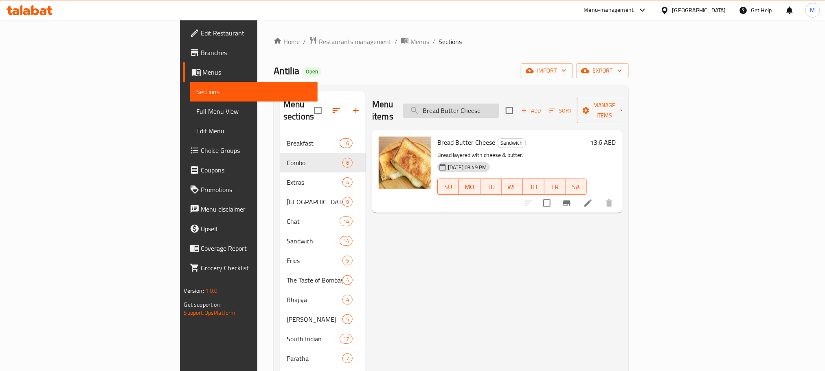
click at [499, 112] on input "Bread Butter Cheese" at bounding box center [451, 110] width 96 height 14
paste input "Veg Sandwich"
click at [499, 112] on input "Bread Butter Cheese" at bounding box center [451, 110] width 96 height 14
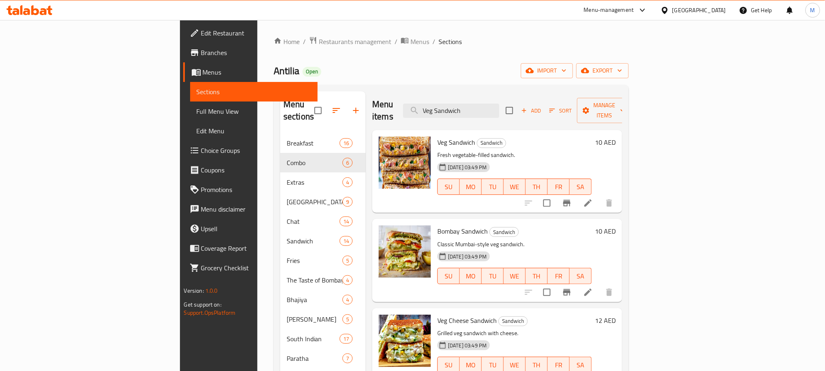
type input "Veg Sandwich"
click at [616, 136] on h6 "10 AED" at bounding box center [605, 141] width 21 height 11
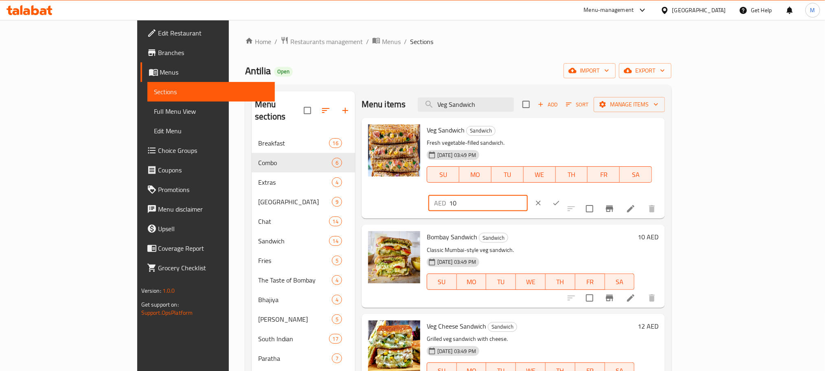
click at [528, 195] on input "10" at bounding box center [488, 203] width 79 height 16
paste input "7.0"
click at [528, 195] on input "17.00" at bounding box center [488, 203] width 79 height 16
type input "17.00"
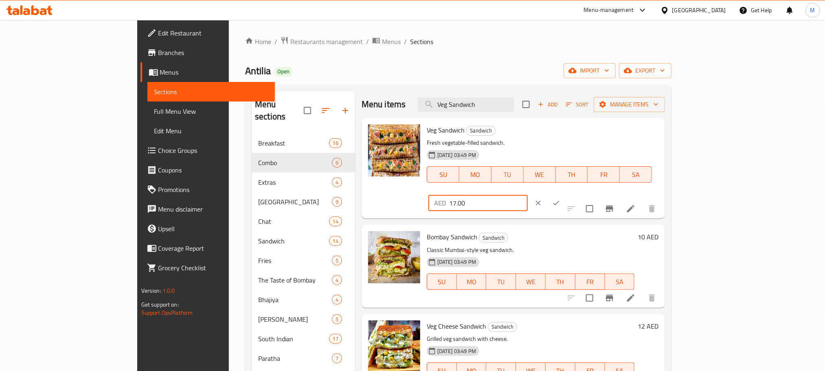
click at [565, 194] on button "ok" at bounding box center [556, 203] width 18 height 18
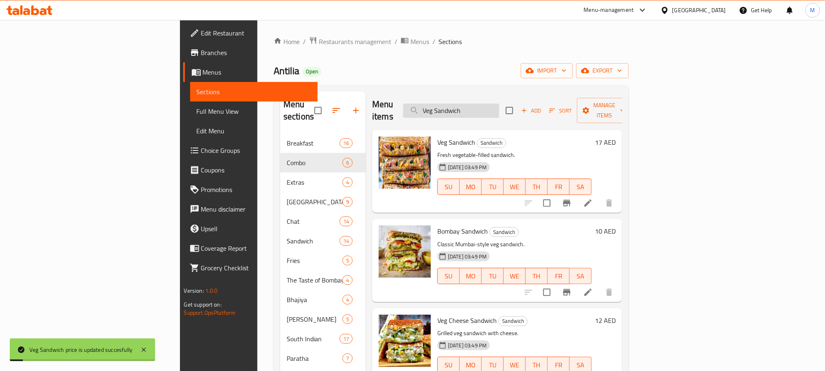
click at [499, 103] on input "Veg Sandwich" at bounding box center [451, 110] width 96 height 14
paste input "Cheese Chutney"
click at [499, 103] on input "Veg Sandwich" at bounding box center [451, 110] width 96 height 14
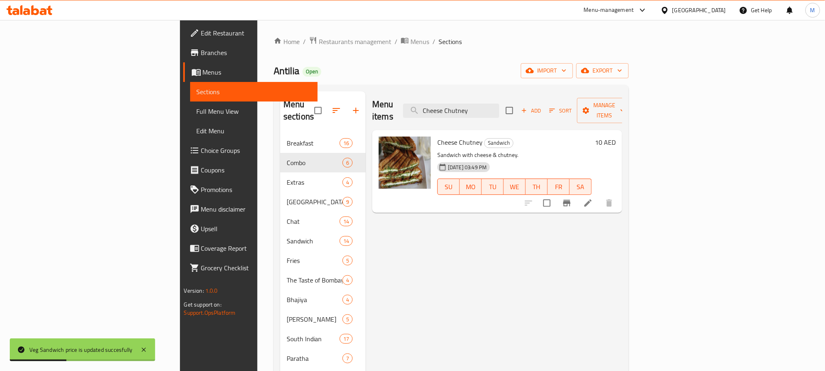
type input "Cheese Chutney"
click at [616, 136] on h6 "10 AED" at bounding box center [605, 141] width 21 height 11
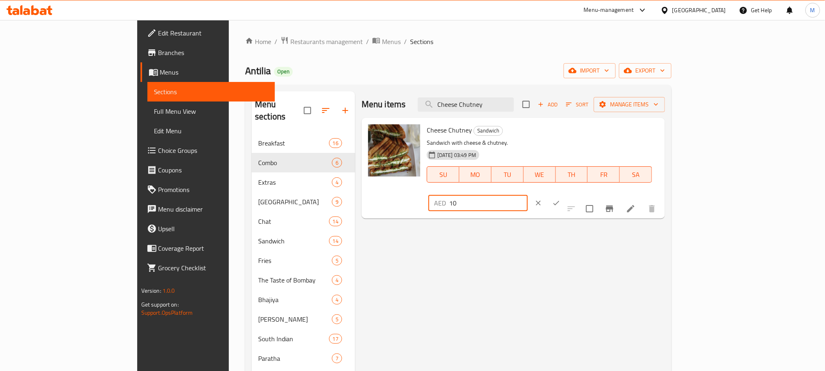
click at [528, 195] on input "10" at bounding box center [488, 203] width 79 height 16
paste input "7.0"
click at [528, 195] on input "10" at bounding box center [488, 203] width 79 height 16
type input "17.00"
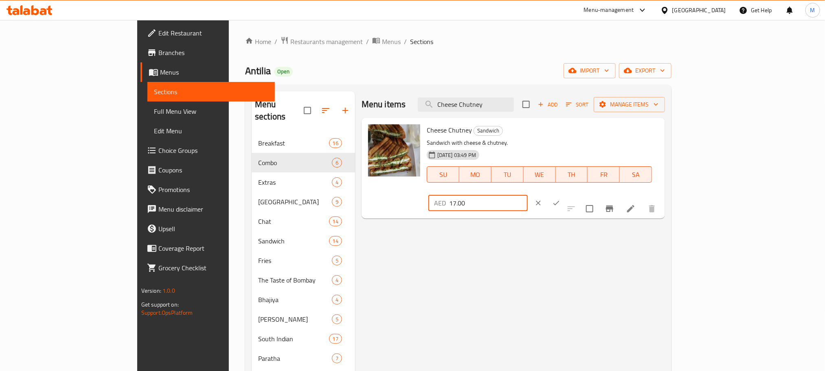
click at [578, 194] on div "AED 17.00 ​" at bounding box center [503, 203] width 149 height 18
click at [560, 199] on icon "ok" at bounding box center [556, 203] width 8 height 8
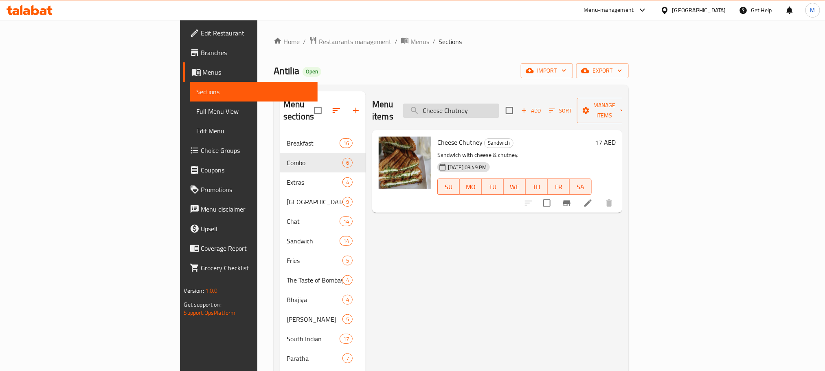
click at [499, 106] on input "Cheese Chutney" at bounding box center [451, 110] width 96 height 14
paste input "Masala Toast"
click at [499, 106] on input "Masala Toast" at bounding box center [451, 110] width 96 height 14
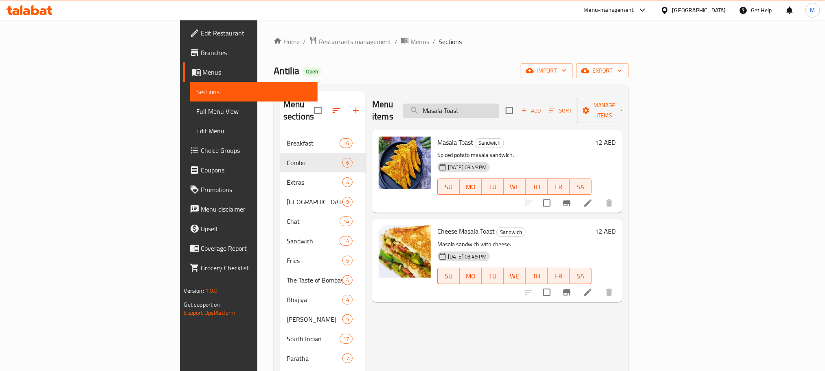
type input "Masala Toast"
click at [616, 136] on h6 "12 AED" at bounding box center [605, 141] width 21 height 11
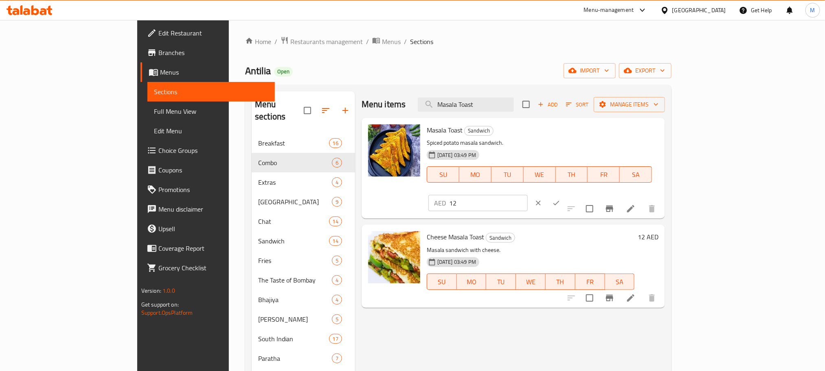
click at [528, 195] on input "12" at bounding box center [488, 203] width 79 height 16
paste input "20.40"
click at [528, 195] on input "12" at bounding box center [488, 203] width 79 height 16
type input "20.40"
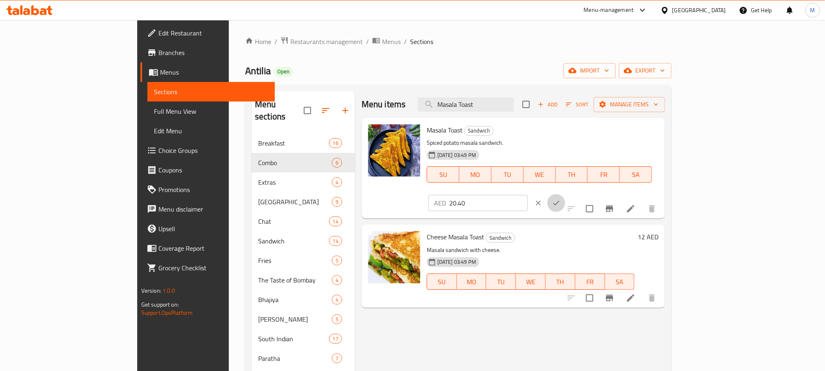
click at [565, 194] on button "ok" at bounding box center [556, 203] width 18 height 18
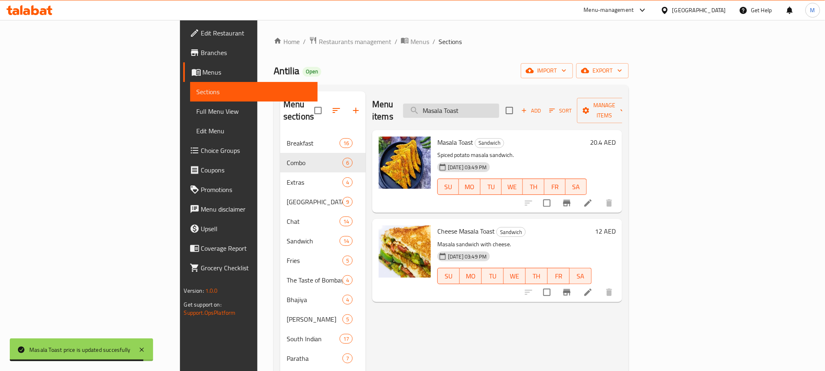
click at [493, 107] on input "Masala Toast" at bounding box center [451, 110] width 96 height 14
paste input "Bombay Sandwich"
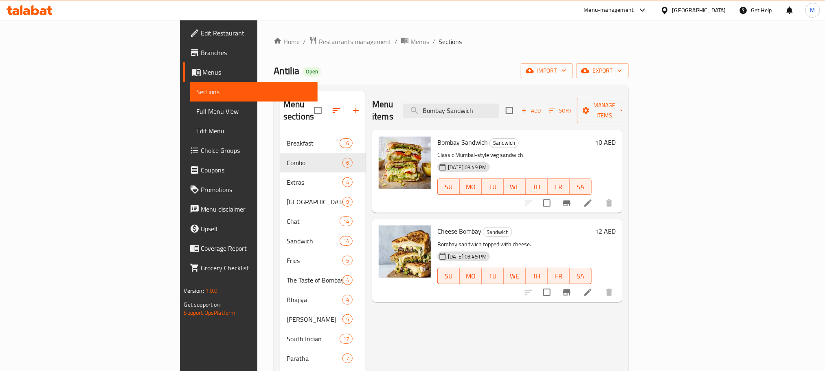
type input "Bombay Sandwich"
click at [616, 136] on div "10 AED" at bounding box center [604, 141] width 24 height 11
click at [616, 136] on h6 "10 AED" at bounding box center [605, 141] width 21 height 11
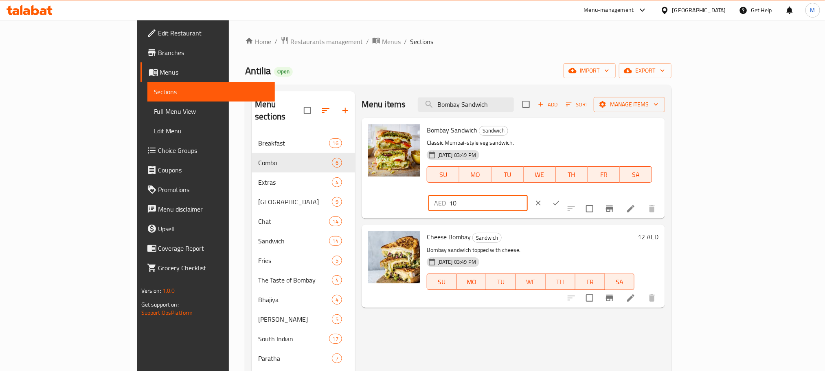
click at [528, 195] on input "10" at bounding box center [488, 203] width 79 height 16
paste input "7.0"
type input "17.00"
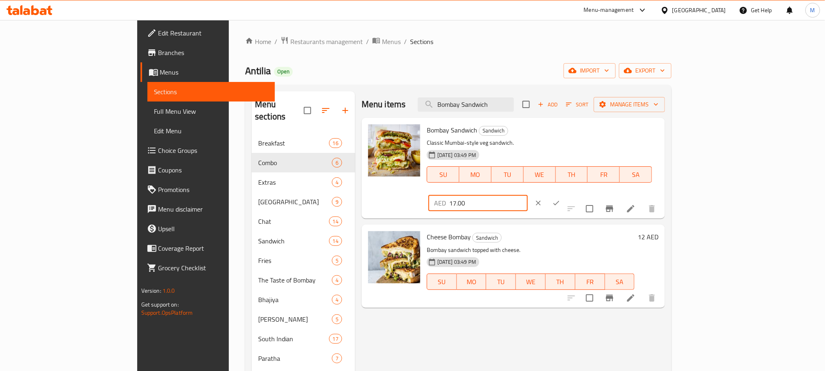
click at [560, 199] on icon "ok" at bounding box center [556, 203] width 8 height 8
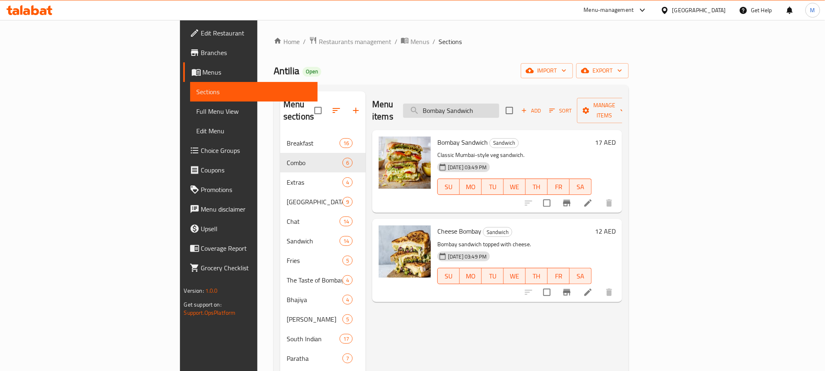
click at [499, 104] on input "Bombay Sandwich" at bounding box center [451, 110] width 96 height 14
paste input "Cheese Bombay"
click at [499, 104] on input "Bombay Sandwich" at bounding box center [451, 110] width 96 height 14
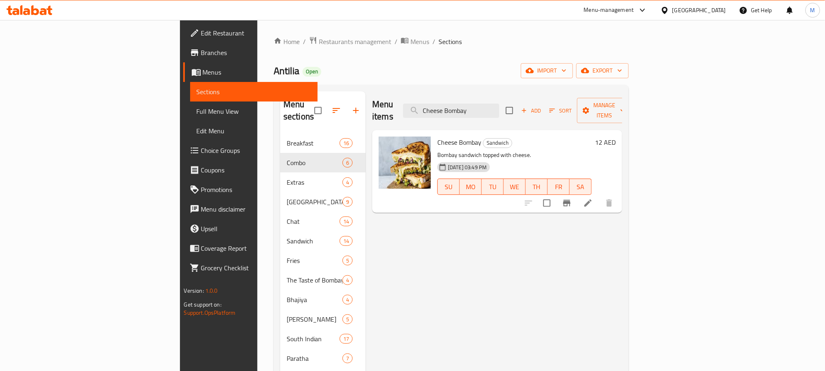
type input "Cheese Bombay"
click at [616, 136] on h6 "12 AED" at bounding box center [605, 141] width 21 height 11
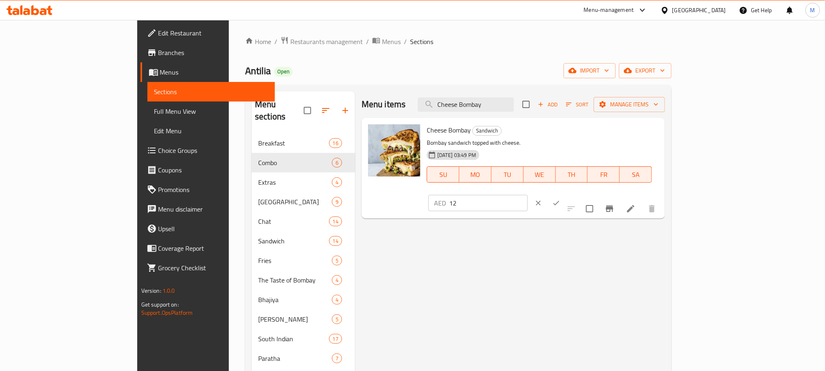
click at [528, 195] on input "12" at bounding box center [488, 203] width 79 height 16
paste input "20.40"
click at [528, 195] on input "20.40" at bounding box center [488, 203] width 79 height 16
type input "20.40"
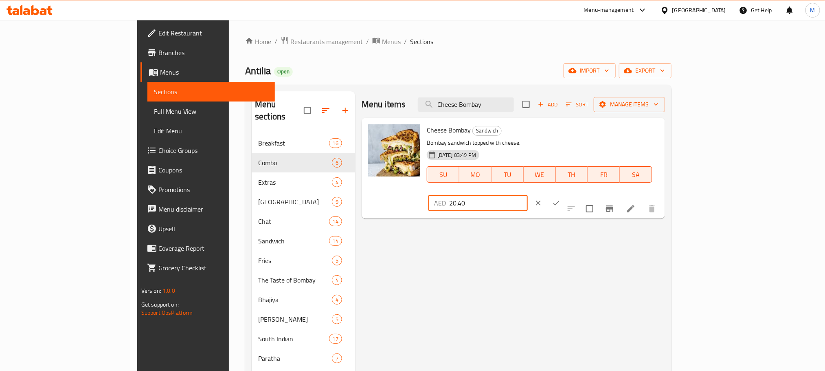
click at [565, 194] on button "ok" at bounding box center [556, 203] width 18 height 18
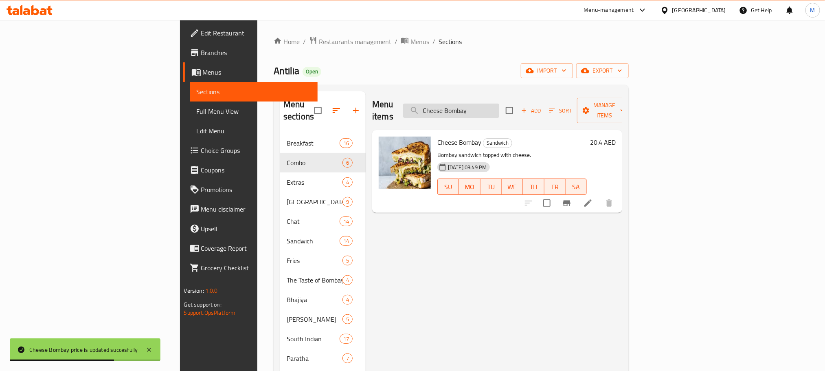
click at [499, 103] on input "Cheese Bombay" at bounding box center [451, 110] width 96 height 14
paste input "Veg Cheese Sandwich"
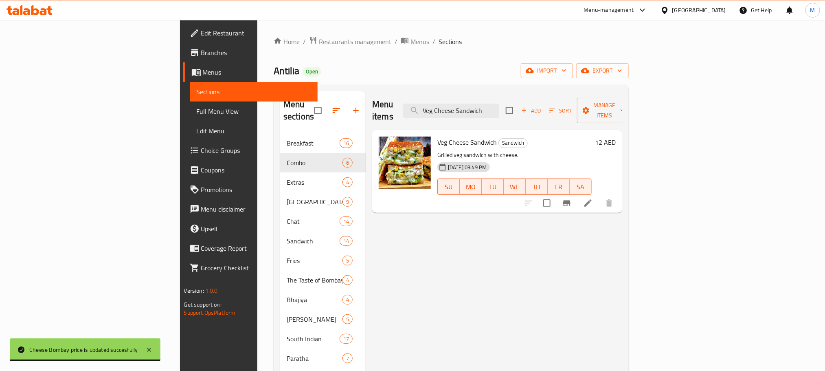
type input "Veg Cheese Sandwich"
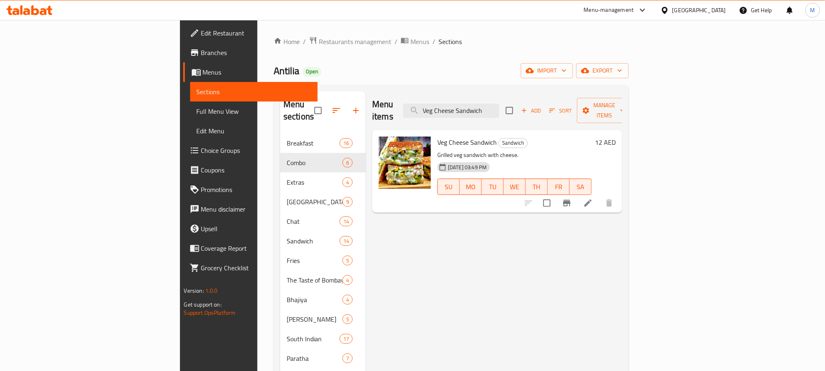
click at [616, 136] on h6 "12 AED" at bounding box center [605, 141] width 21 height 11
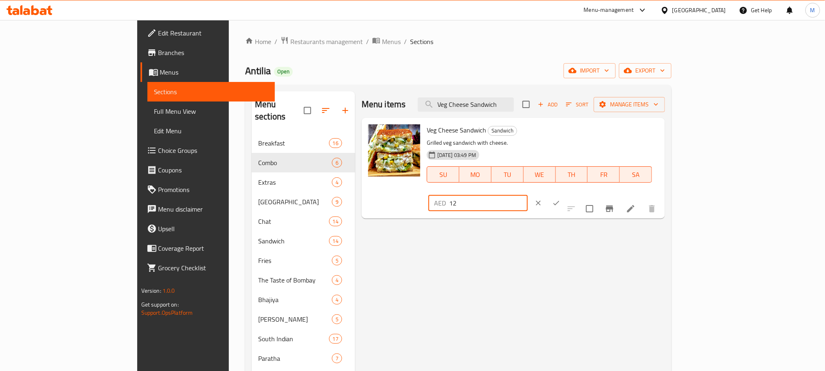
click at [528, 195] on input "12" at bounding box center [488, 203] width 79 height 16
paste input "20.40"
type input "20.40"
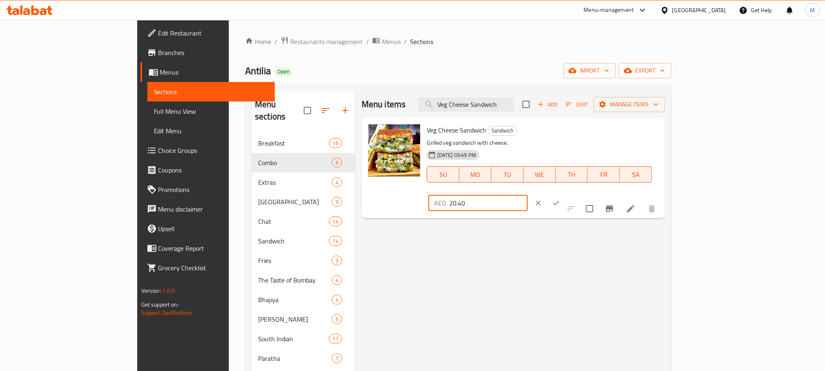
click at [565, 194] on div at bounding box center [548, 203] width 36 height 18
click at [565, 194] on button "ok" at bounding box center [556, 203] width 18 height 18
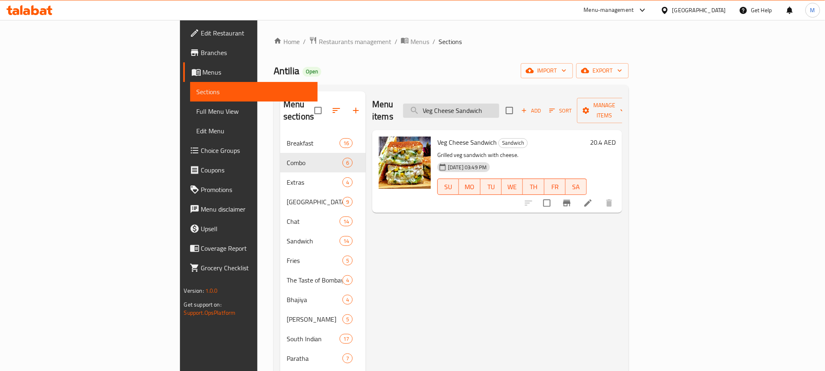
drag, startPoint x: 545, startPoint y: 111, endPoint x: 550, endPoint y: 109, distance: 5.8
click at [499, 110] on input "Veg Cheese Sandwich" at bounding box center [451, 110] width 96 height 14
click at [499, 109] on input "Veg Cheese Sandwich" at bounding box center [451, 110] width 96 height 14
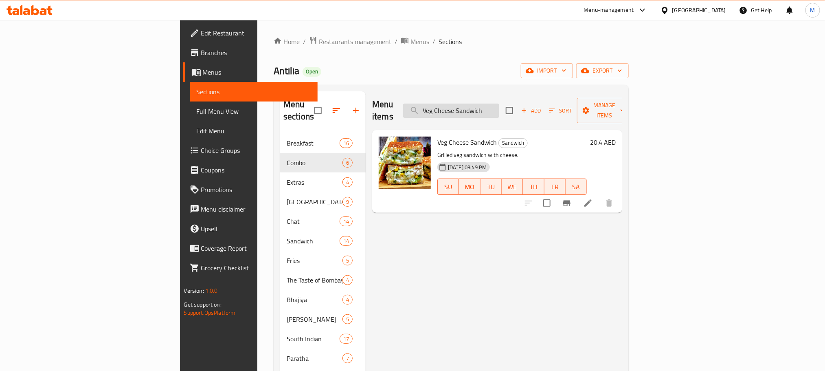
paste input "Cheese Masala Toast"
type input "Cheese Masala Toast"
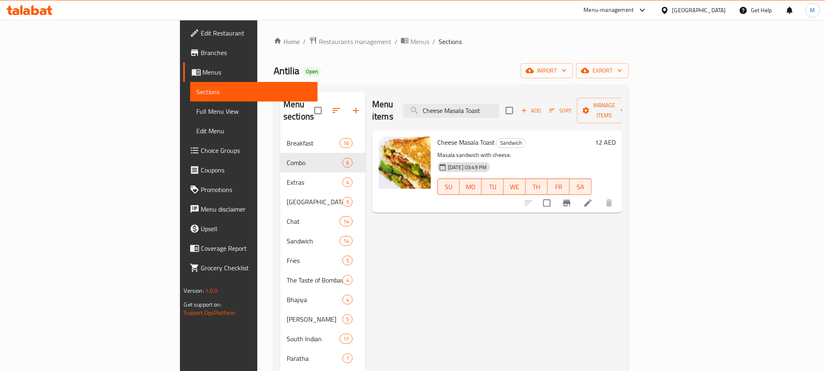
click at [616, 136] on h6 "12 AED" at bounding box center [605, 141] width 21 height 11
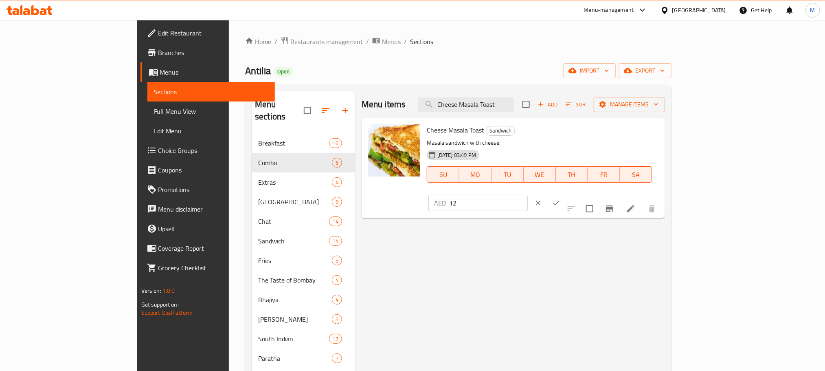
click at [528, 195] on input "12" at bounding box center [488, 203] width 79 height 16
paste input "20.40"
click at [528, 195] on input "20.40" at bounding box center [488, 203] width 79 height 16
type input "20.40"
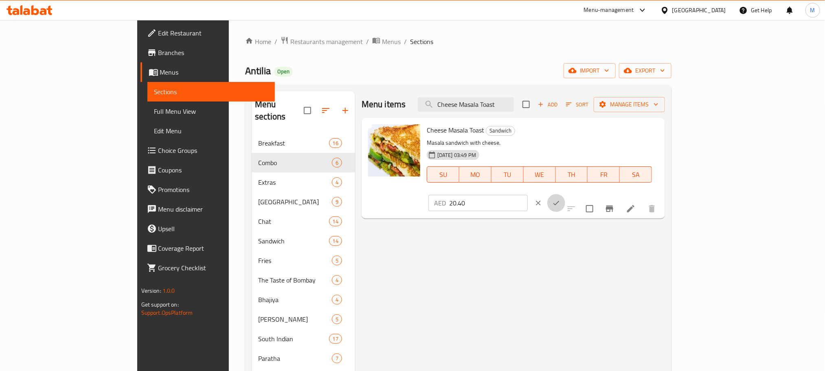
click at [560, 199] on icon "ok" at bounding box center [556, 203] width 8 height 8
